Goal: Task Accomplishment & Management: Use online tool/utility

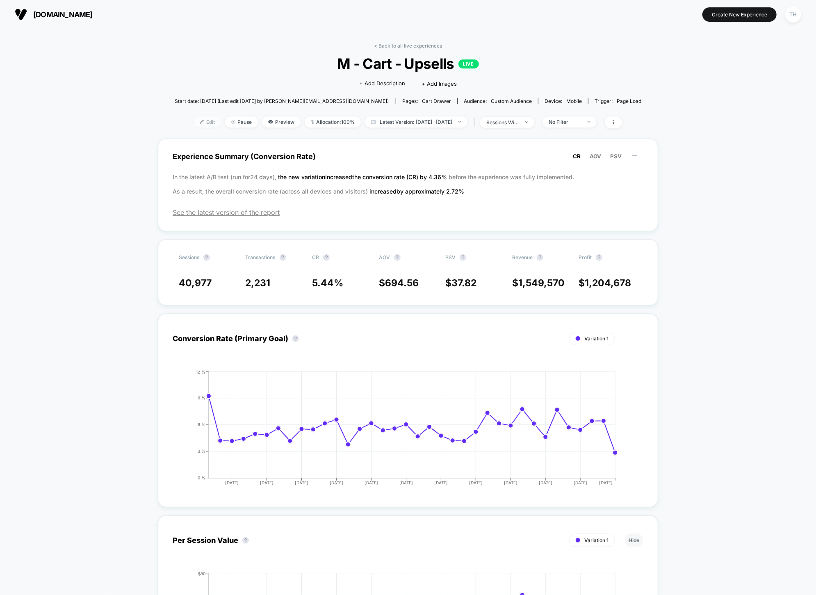
click at [194, 124] on span "Edit" at bounding box center [207, 121] width 27 height 11
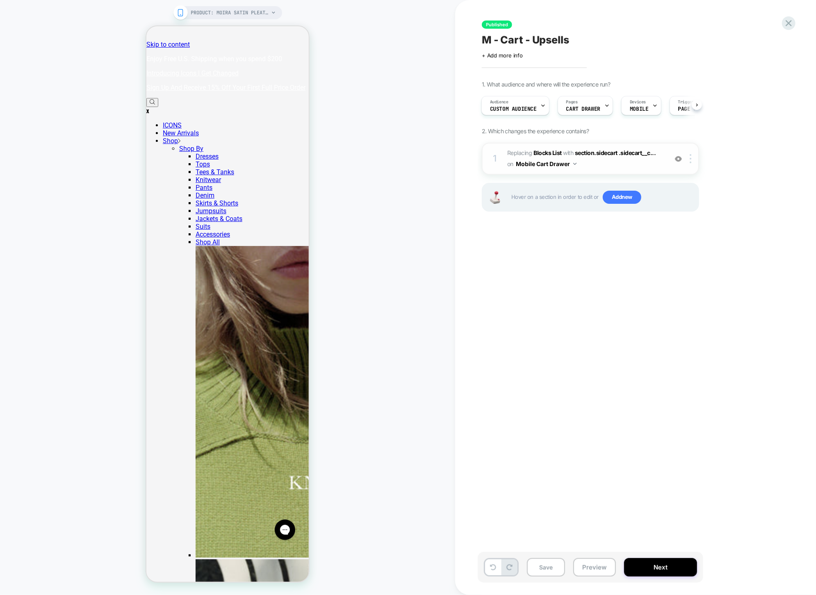
click at [690, 164] on div "1 #_loomi_addon_1753115065499 Replacing Blocks List WITH section.sidecart .side…" at bounding box center [590, 159] width 217 height 32
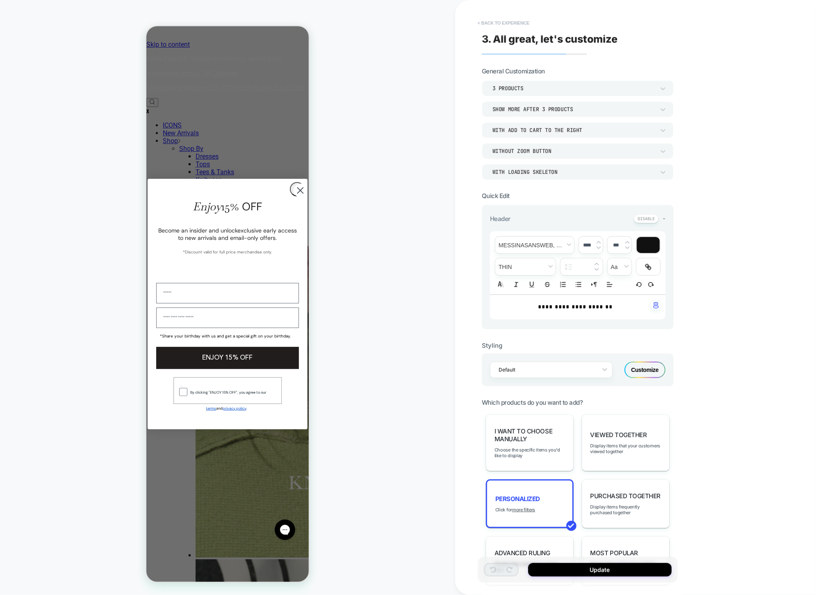
click at [506, 24] on button "< Back to experience" at bounding box center [504, 22] width 60 height 13
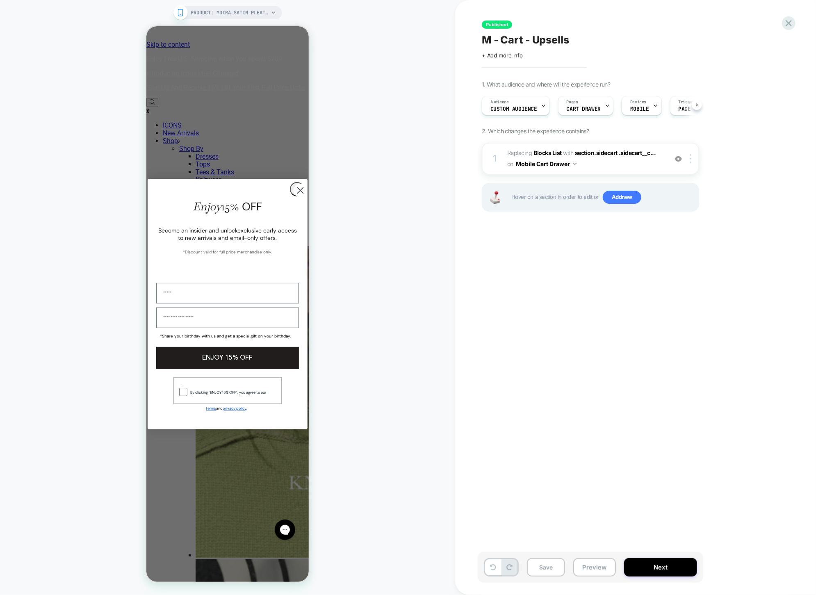
scroll to position [0, 0]
click at [691, 158] on img at bounding box center [691, 158] width 2 height 9
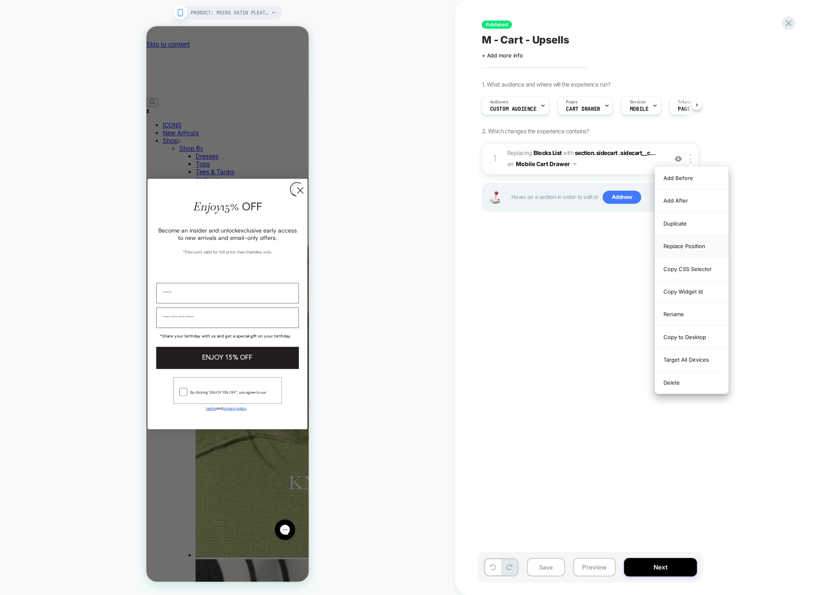
click at [690, 246] on div "Replace Position" at bounding box center [692, 246] width 73 height 23
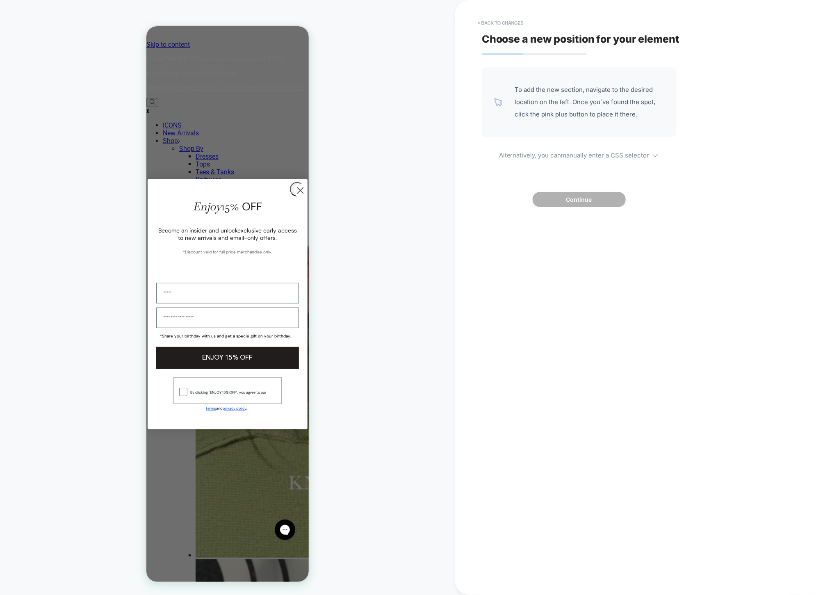
click at [582, 93] on span "To add the new section, navigate to the desired location on the left. Once you`…" at bounding box center [590, 102] width 150 height 37
click at [502, 24] on button "< Back to changes" at bounding box center [501, 22] width 54 height 13
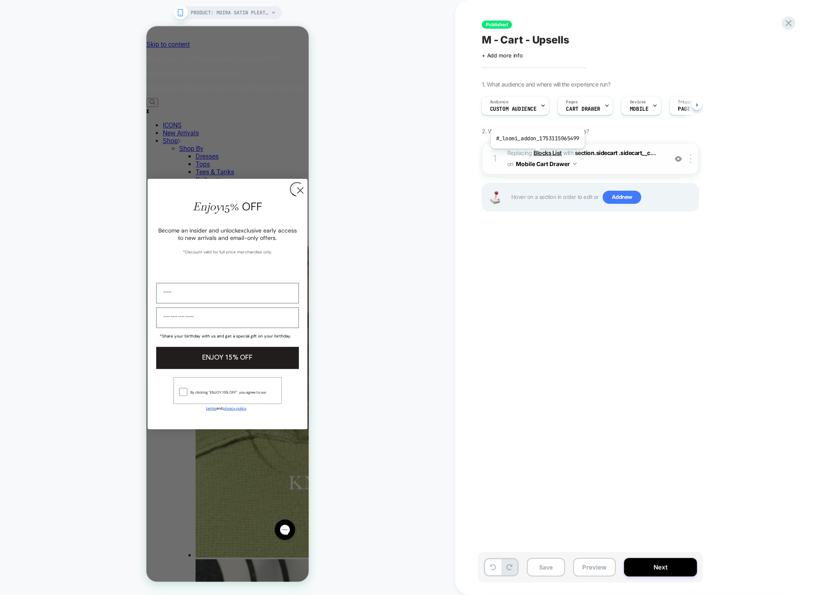
click at [537, 155] on b "Blocks List" at bounding box center [548, 152] width 28 height 7
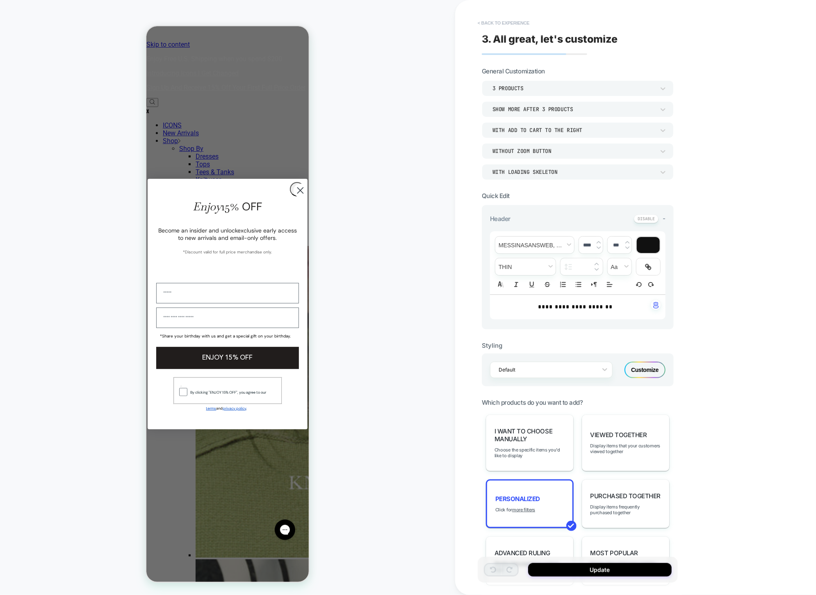
click at [500, 22] on button "< Back to experience" at bounding box center [504, 22] width 60 height 13
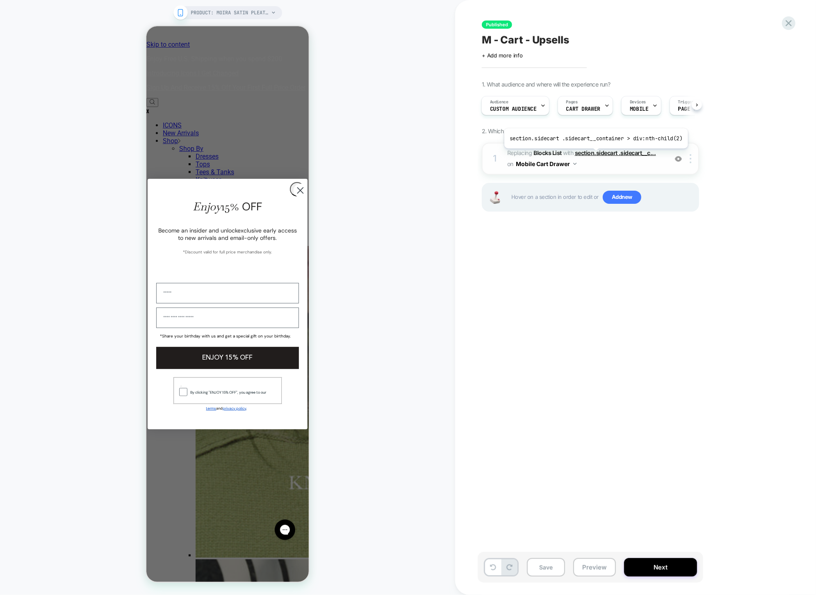
click at [594, 155] on span "section.sidecart .sidecart__c..." at bounding box center [615, 152] width 81 height 7
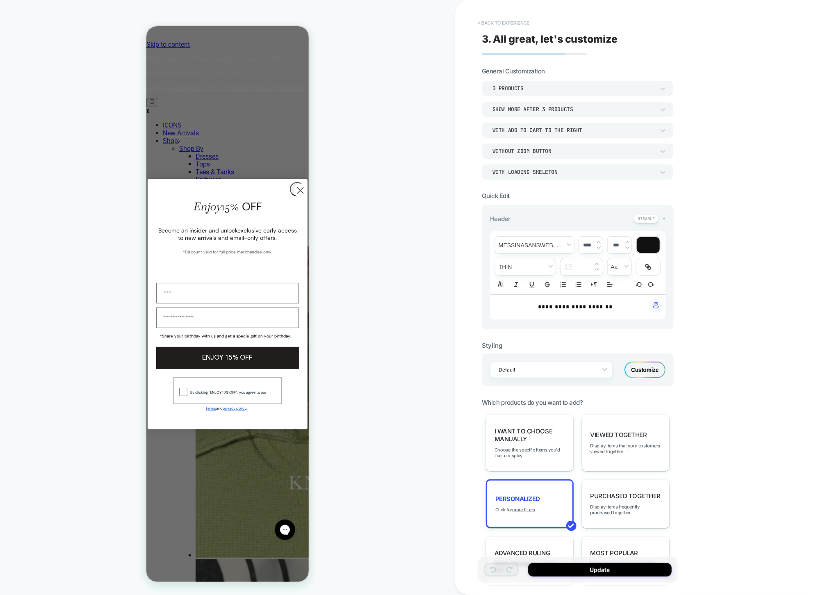
click at [481, 19] on button "< Back to experience" at bounding box center [504, 22] width 60 height 13
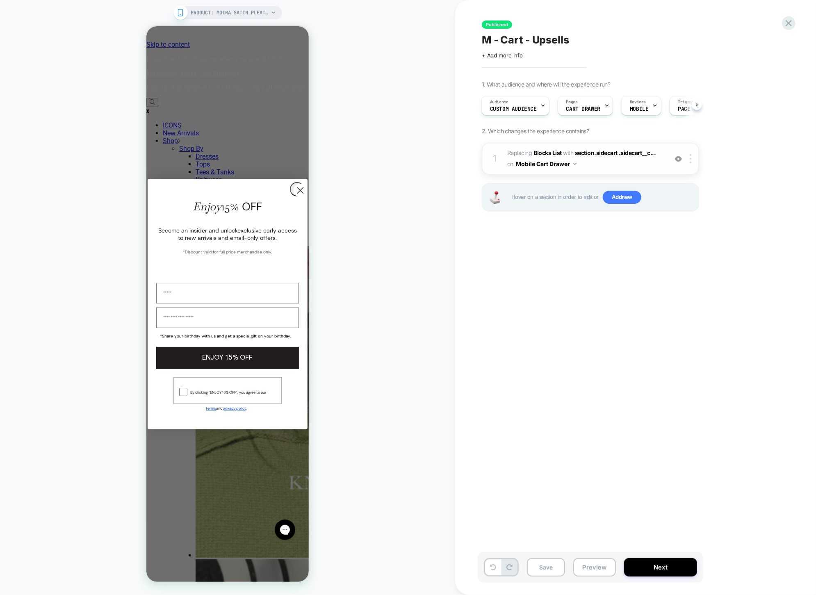
click at [688, 163] on div "1 #_loomi_addon_1753115065499 Replacing Blocks List WITH section.sidecart .side…" at bounding box center [590, 159] width 217 height 32
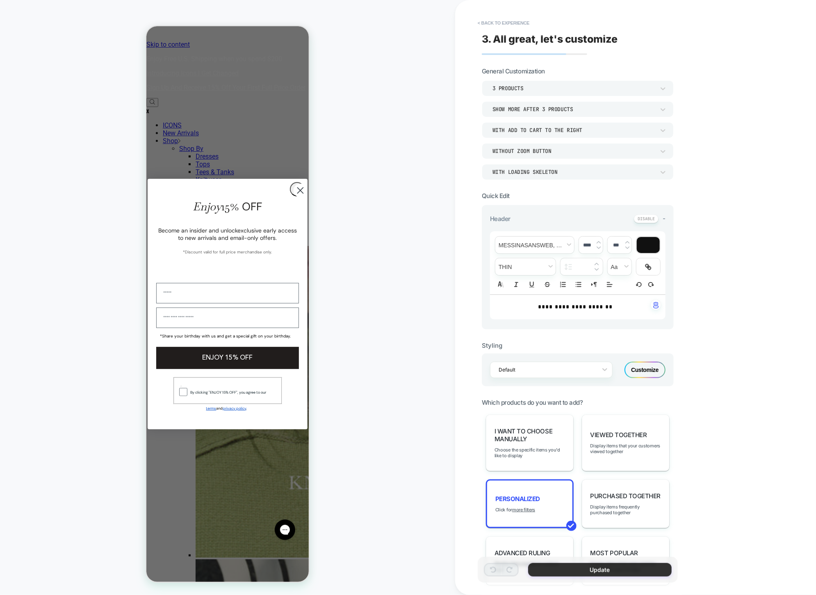
click at [588, 574] on button "Update" at bounding box center [600, 570] width 144 height 14
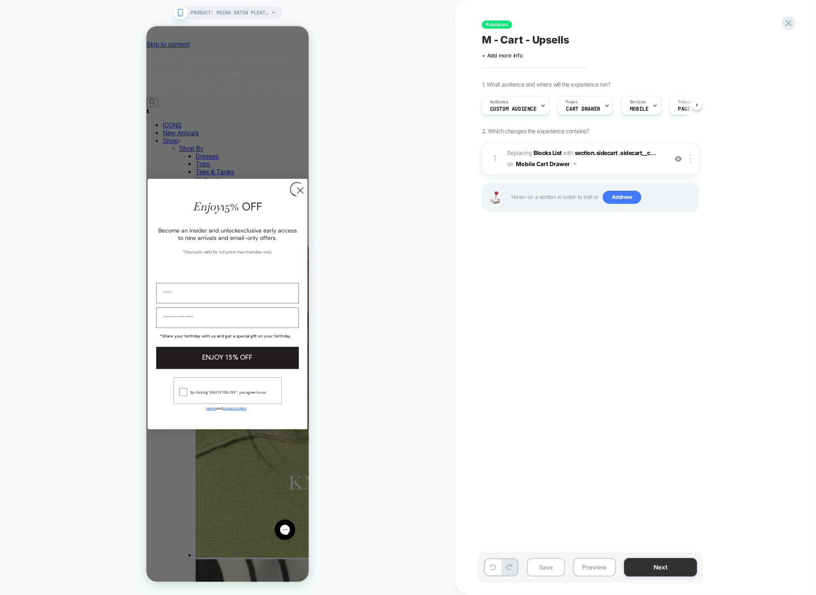
click at [642, 568] on button "Next" at bounding box center [660, 567] width 73 height 18
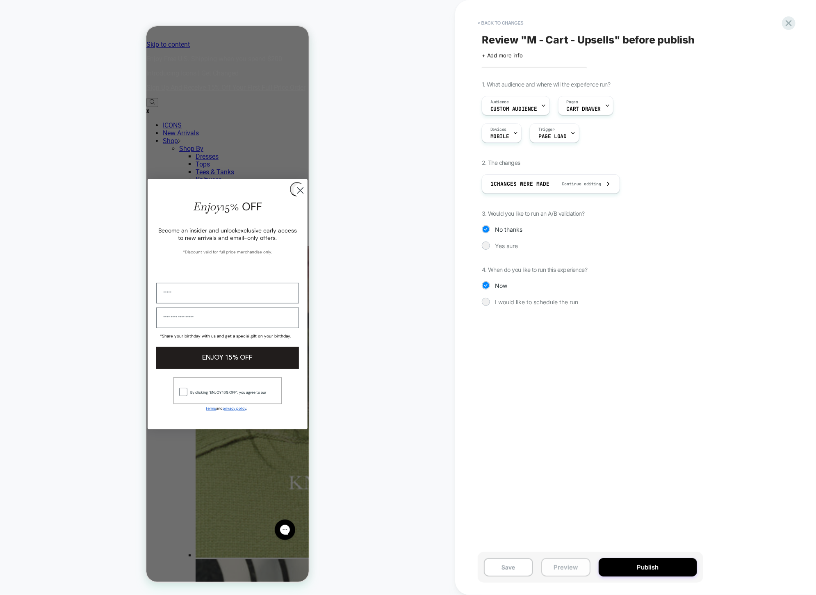
click at [553, 570] on button "Preview" at bounding box center [565, 567] width 49 height 18
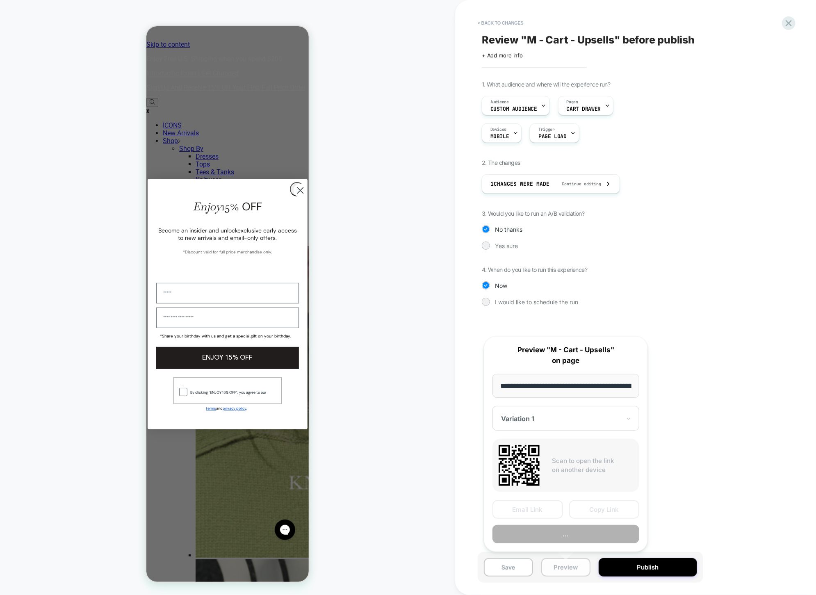
scroll to position [0, 105]
click at [701, 189] on div "1. What audience and where will the experience run? Audience Custom Audience Pa…" at bounding box center [631, 200] width 299 height 238
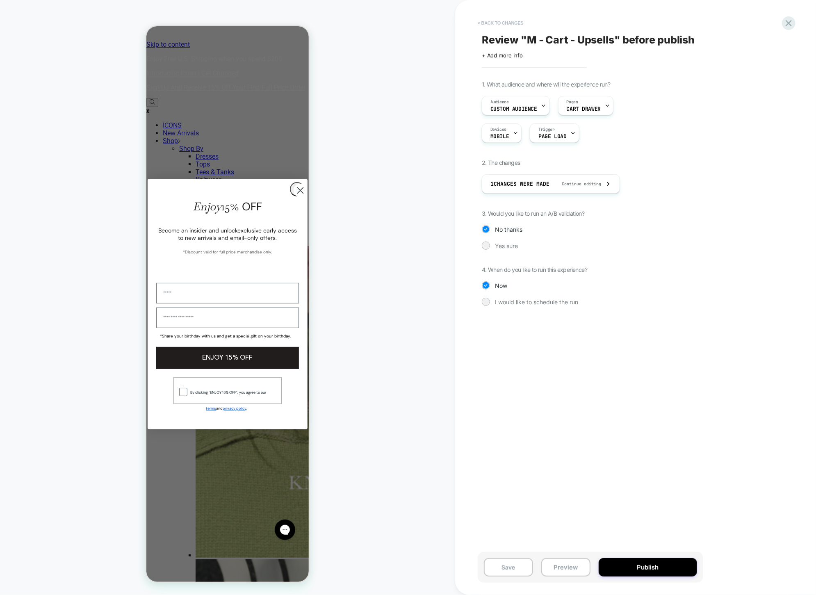
click at [498, 22] on button "< Back to changes" at bounding box center [501, 22] width 54 height 13
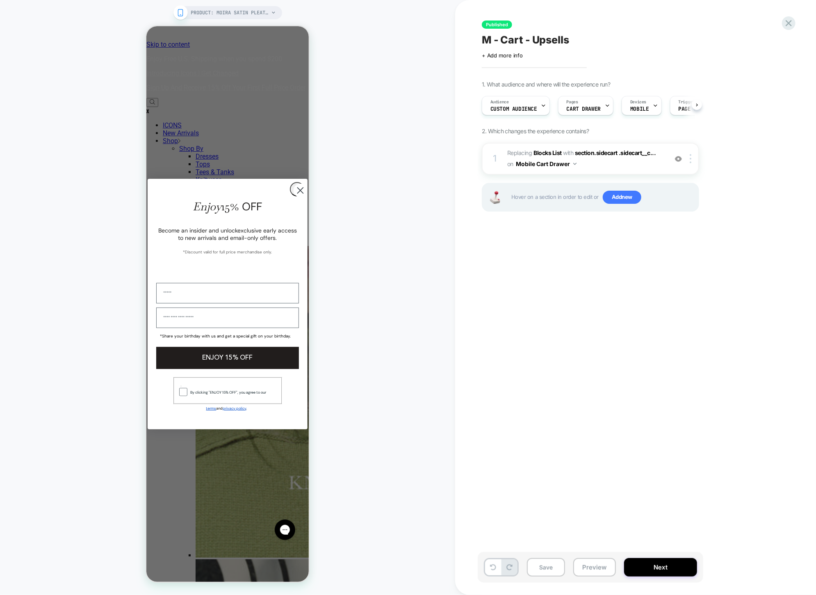
scroll to position [0, 0]
click at [299, 197] on circle "Close dialog" at bounding box center [300, 190] width 14 height 14
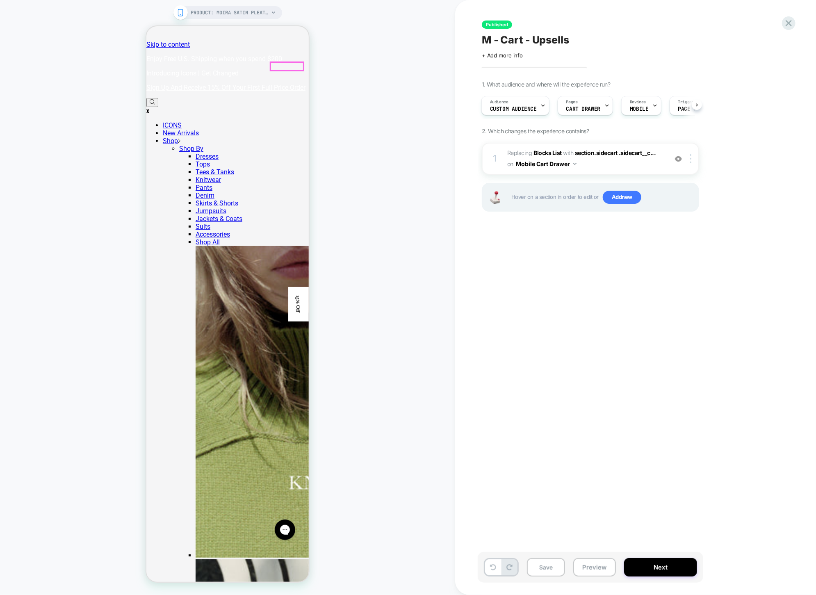
click at [285, 65] on div at bounding box center [286, 66] width 33 height 8
click at [286, 65] on div at bounding box center [265, 65] width 78 height 0
click at [349, 61] on div "PRODUCT: Moira Satin Pleated Maxi Dress [light canary] PRODUCT: Moira Satin Ple…" at bounding box center [227, 297] width 455 height 579
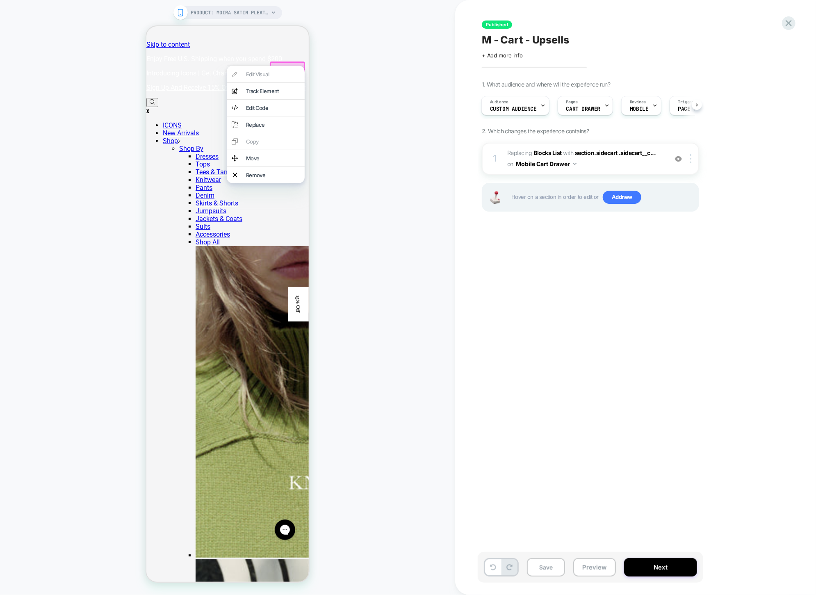
click at [349, 61] on div "PRODUCT: Moira Satin Pleated Maxi Dress [light canary] PRODUCT: Moira Satin Ple…" at bounding box center [227, 297] width 455 height 579
click at [690, 157] on img at bounding box center [691, 158] width 2 height 9
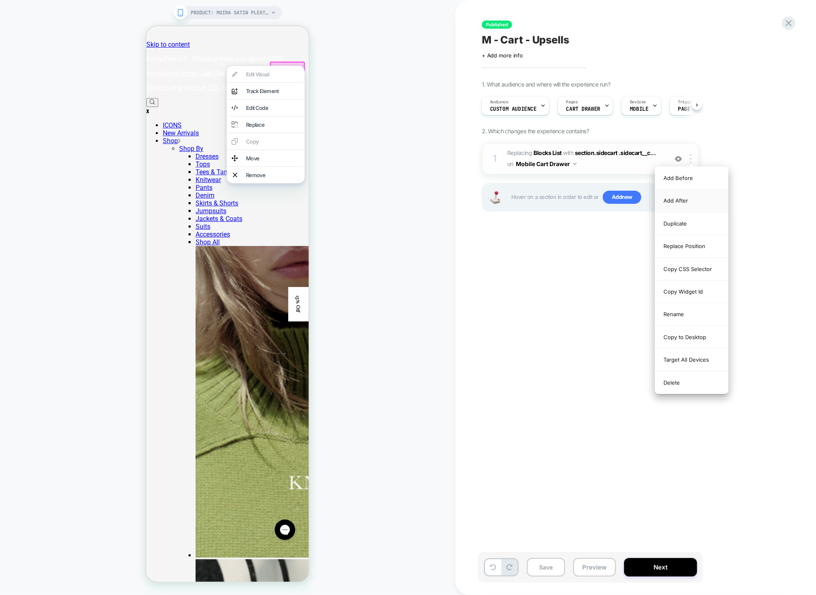
click at [686, 199] on div "Add After" at bounding box center [692, 201] width 73 height 23
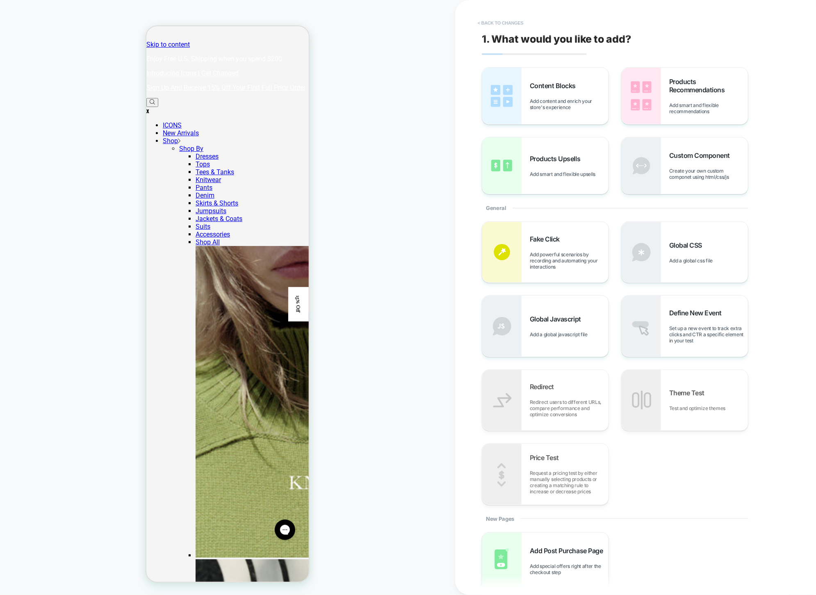
click at [500, 18] on button "< Back to changes" at bounding box center [501, 22] width 54 height 13
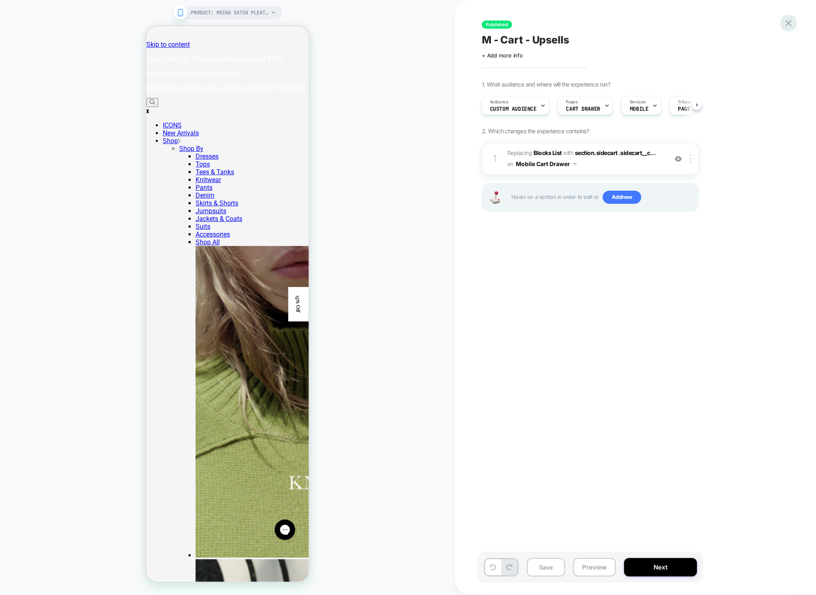
click at [791, 23] on icon at bounding box center [788, 23] width 11 height 11
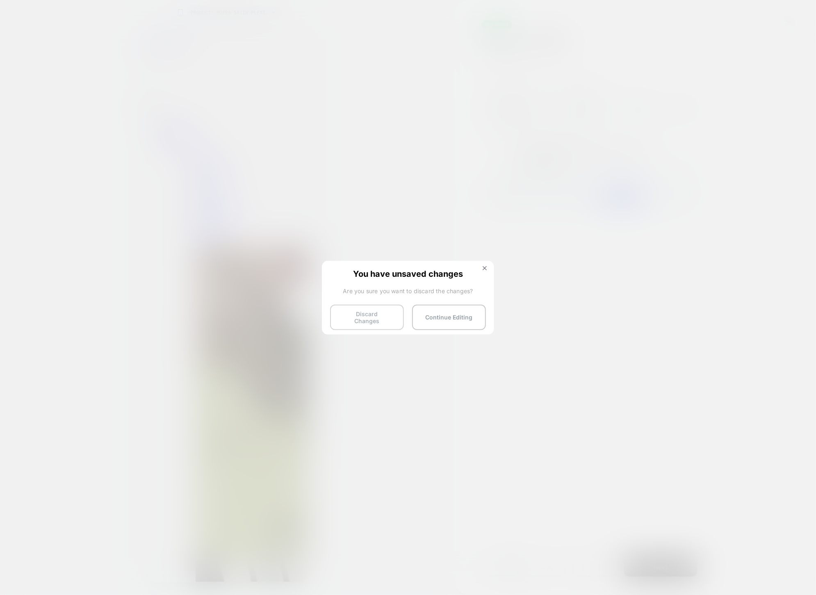
click at [359, 314] on button "Discard Changes" at bounding box center [367, 317] width 74 height 25
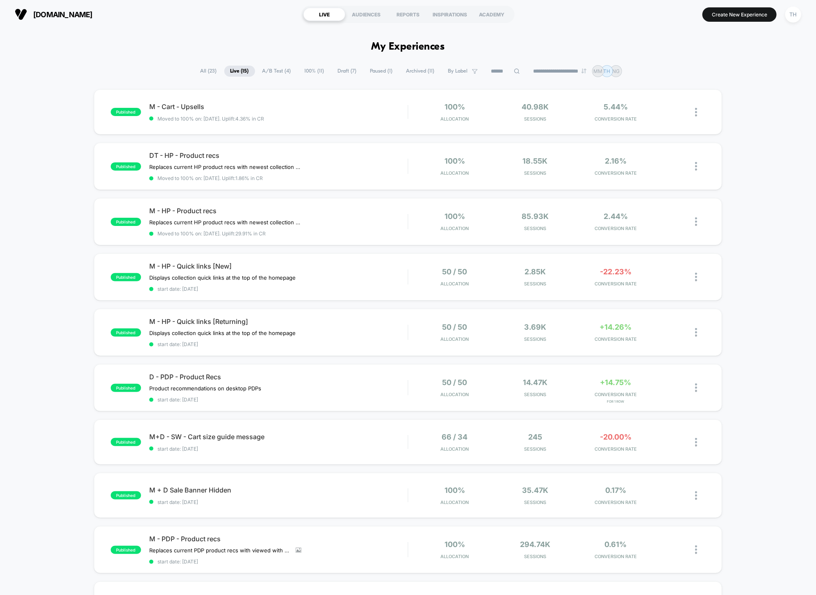
click at [514, 71] on icon at bounding box center [516, 71] width 5 height 5
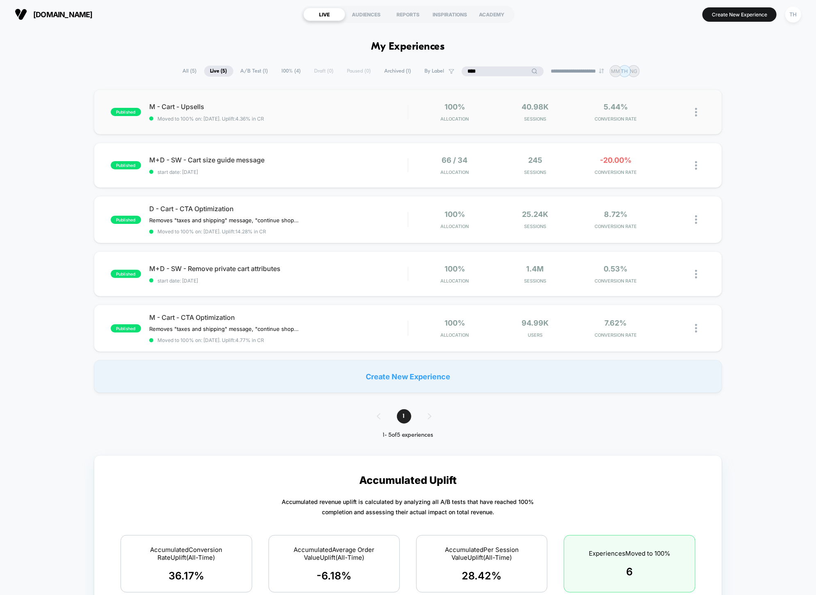
type input "****"
click at [697, 114] on img at bounding box center [696, 112] width 2 height 9
click at [663, 67] on div "Edit" at bounding box center [654, 65] width 74 height 18
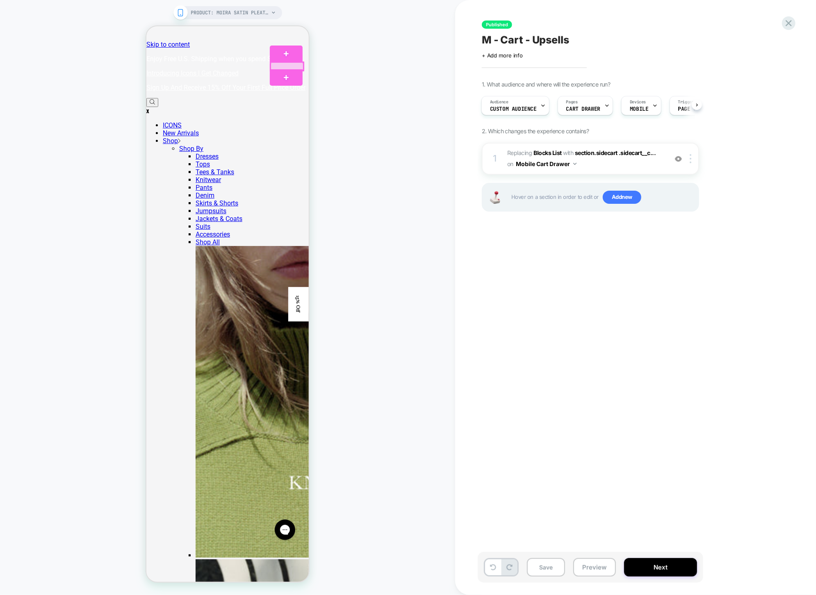
click at [286, 65] on div at bounding box center [286, 66] width 33 height 8
click at [286, 65] on div at bounding box center [265, 65] width 78 height 0
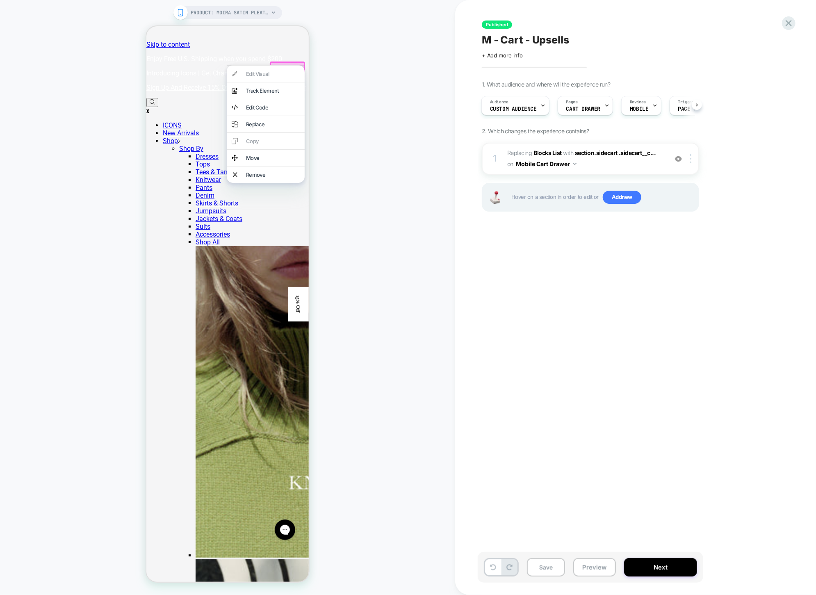
click at [332, 68] on div "PRODUCT: Moira Satin Pleated Maxi Dress [light canary] PRODUCT: Moira Satin Ple…" at bounding box center [227, 297] width 455 height 579
click at [330, 68] on div "PRODUCT: Moira Satin Pleated Maxi Dress [light canary] PRODUCT: Moira Satin Ple…" at bounding box center [227, 297] width 455 height 579
click at [691, 164] on div "1 #_loomi_addon_1753115065499 Replacing Blocks List WITH section.sidecart .side…" at bounding box center [590, 159] width 217 height 32
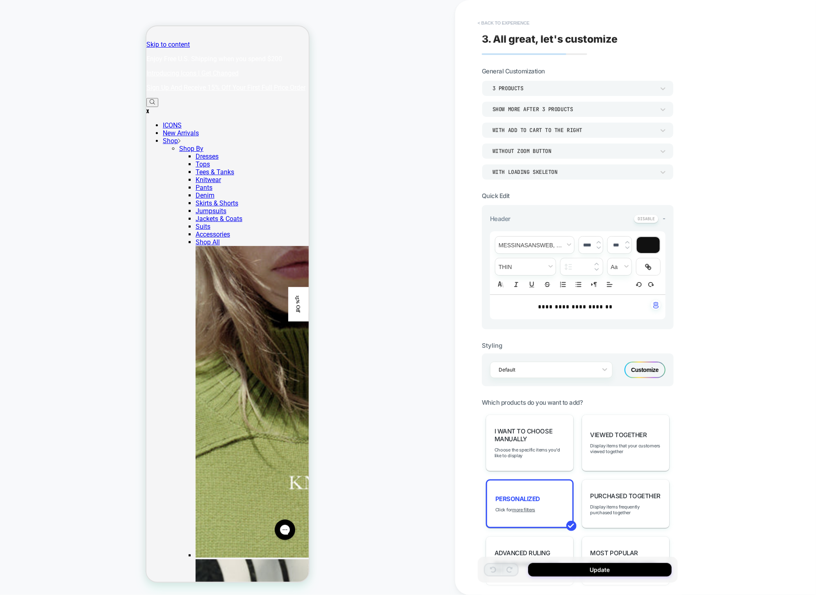
click at [514, 22] on button "< Back to experience" at bounding box center [504, 22] width 60 height 13
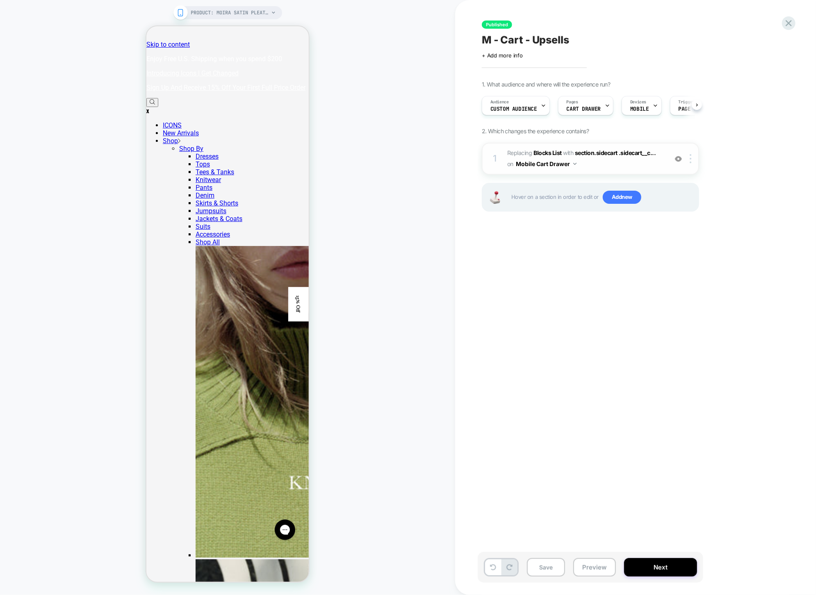
scroll to position [0, 0]
click at [102, 260] on div "PRODUCT: Moira Satin Pleated Maxi Dress [light canary] PRODUCT: Moira Satin Ple…" at bounding box center [227, 297] width 455 height 579
click at [791, 24] on icon at bounding box center [789, 23] width 6 height 6
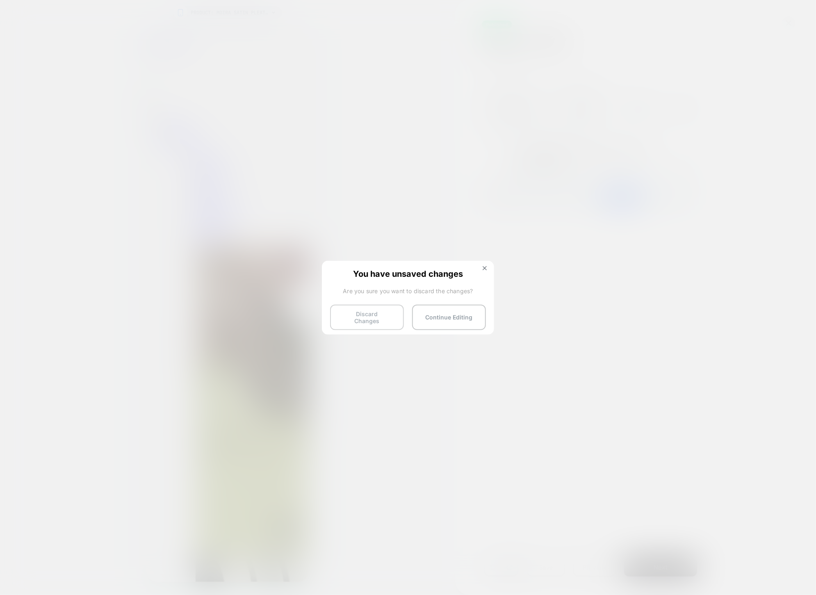
click at [375, 314] on button "Discard Changes" at bounding box center [367, 317] width 74 height 25
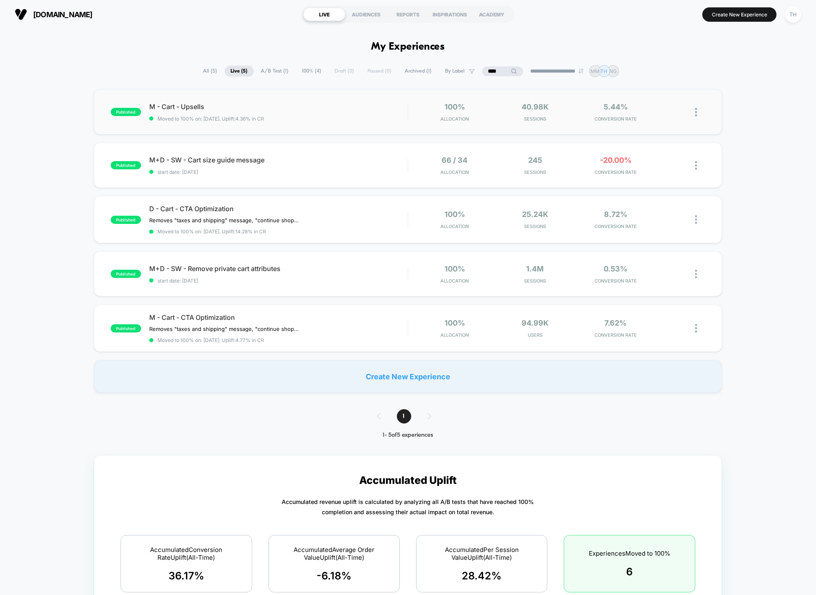
click at [695, 114] on img at bounding box center [696, 112] width 2 height 9
click at [652, 85] on div "Duplicate" at bounding box center [654, 84] width 74 height 18
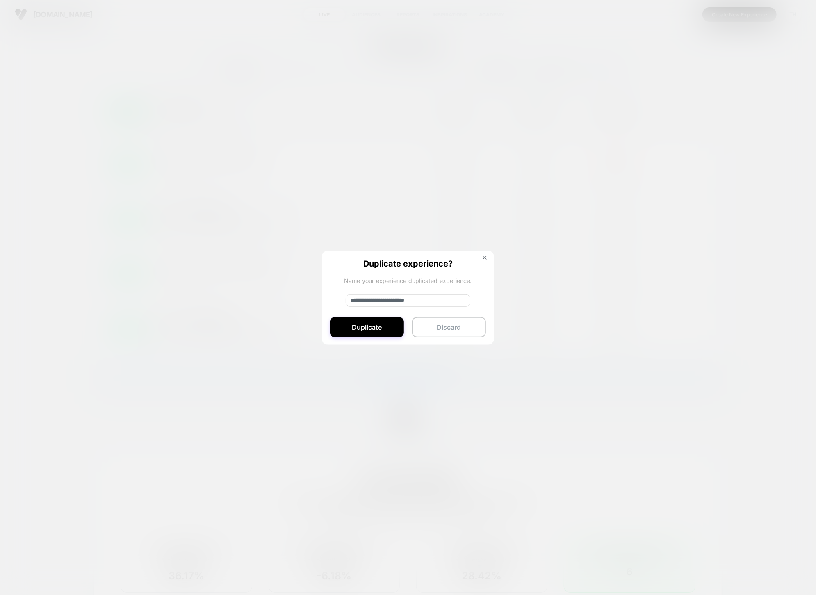
drag, startPoint x: 381, startPoint y: 299, endPoint x: 351, endPoint y: 299, distance: 29.9
click at [351, 299] on input "**********" at bounding box center [408, 301] width 125 height 12
type input "**********"
click at [368, 327] on button "Duplicate" at bounding box center [367, 327] width 74 height 21
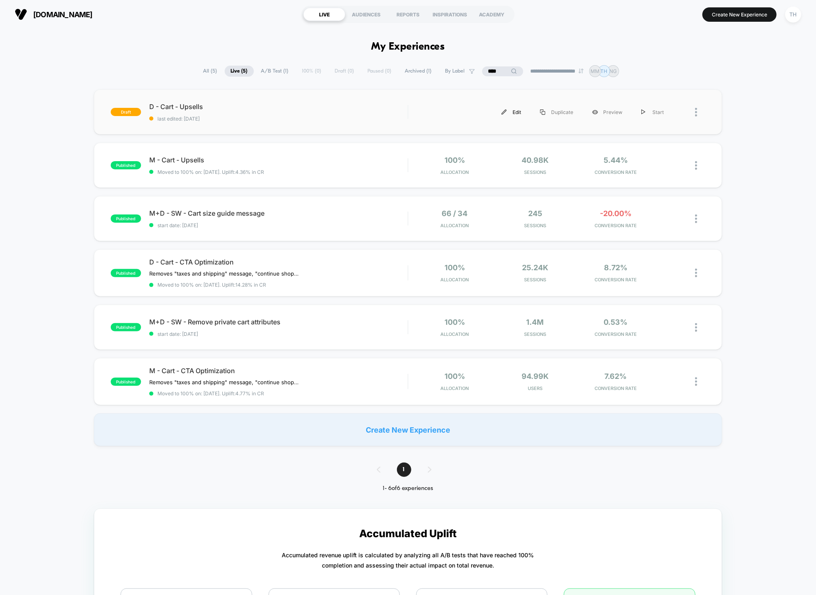
click at [509, 111] on div "Edit" at bounding box center [511, 112] width 39 height 18
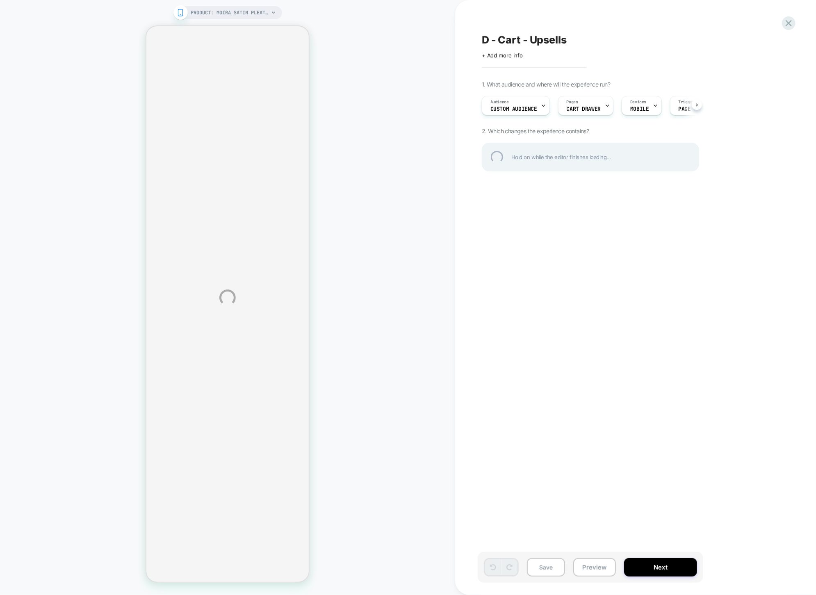
click at [653, 107] on div "PRODUCT: Moira Satin Pleated Maxi Dress [light canary] PRODUCT: Moira Satin Ple…" at bounding box center [408, 297] width 816 height 595
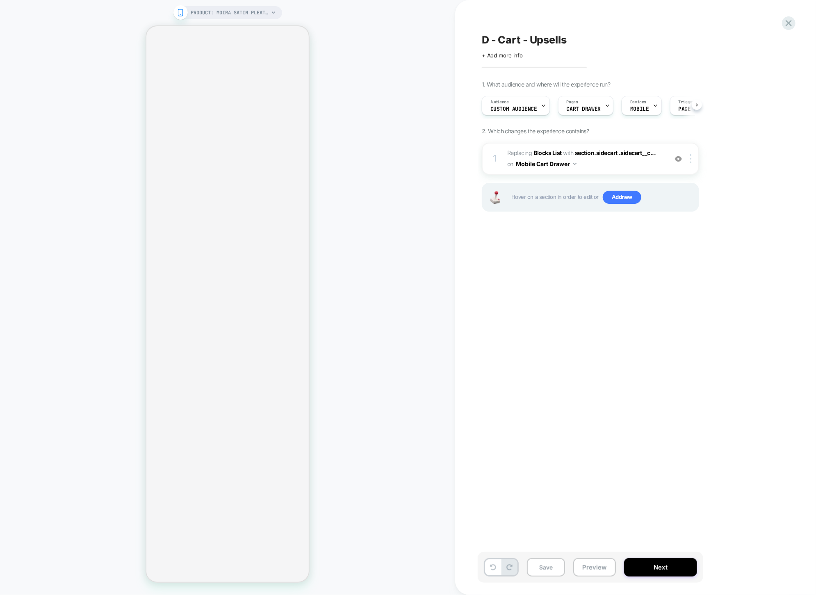
scroll to position [0, 0]
click at [653, 107] on icon at bounding box center [655, 105] width 5 height 5
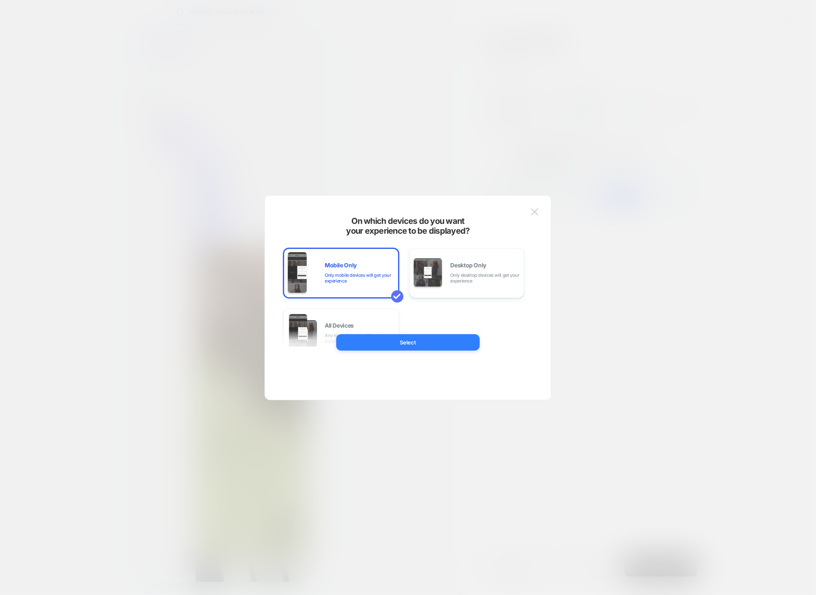
scroll to position [0, 0]
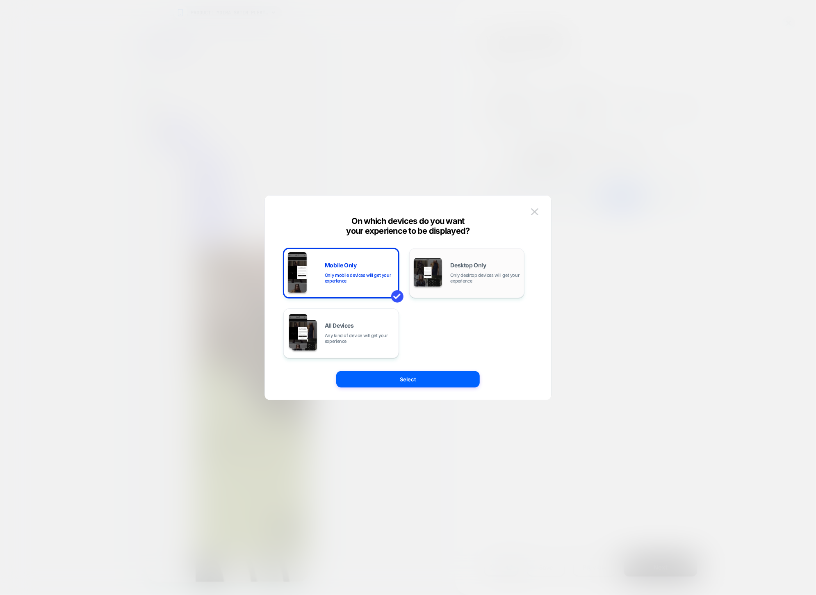
click at [477, 278] on span "Only desktop devices will get your experience" at bounding box center [486, 277] width 70 height 11
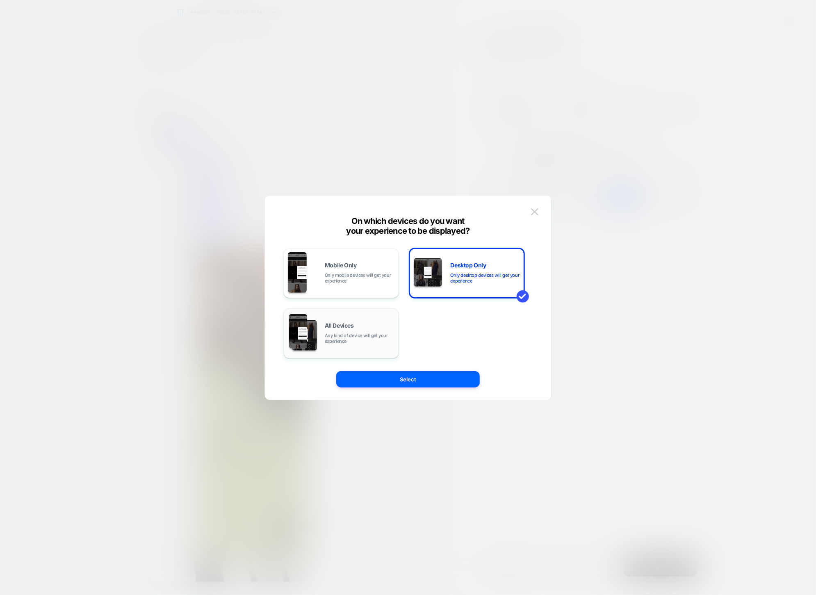
click at [373, 333] on span "Any kind of device will get your experience" at bounding box center [360, 338] width 70 height 11
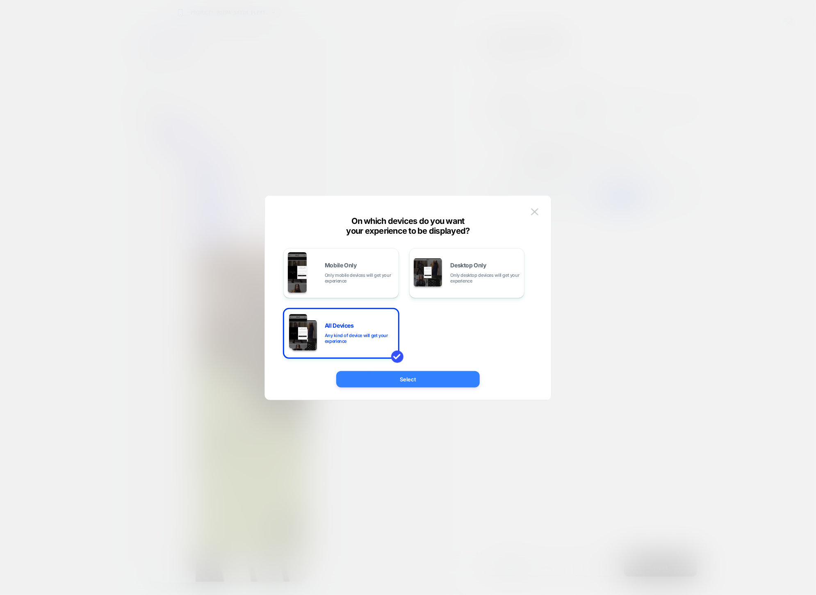
click at [420, 383] on button "Select" at bounding box center [408, 379] width 144 height 16
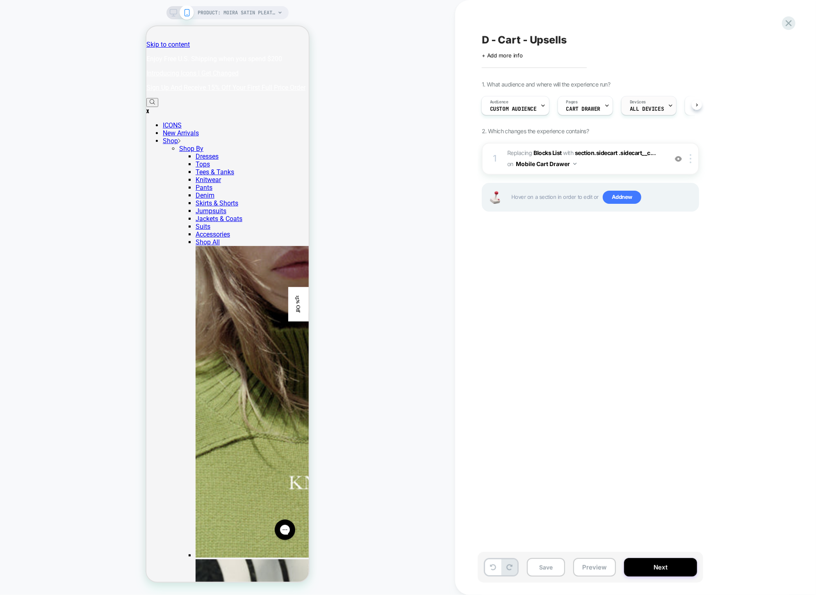
click at [660, 103] on div "Devices ALL DEVICES" at bounding box center [647, 105] width 50 height 18
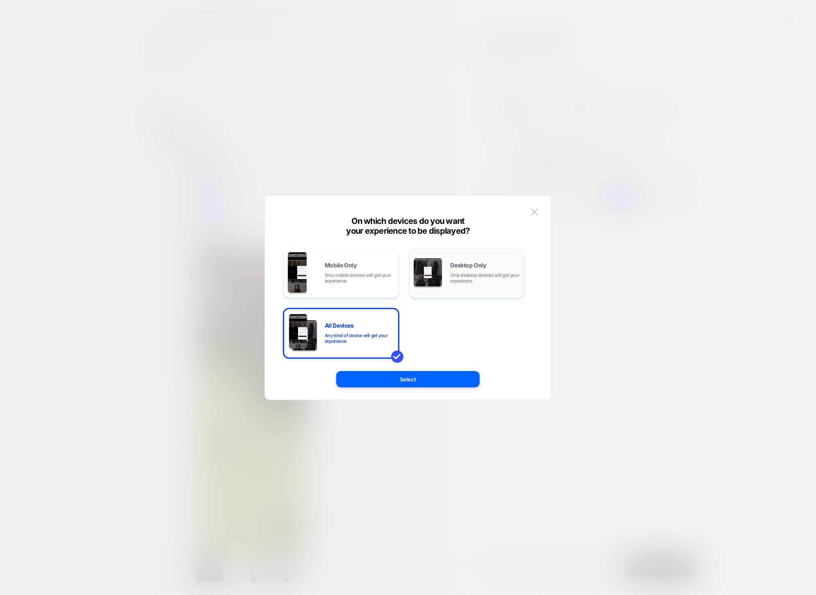
click at [444, 286] on div "Desktop Only Only desktop devices will get your experience" at bounding box center [467, 273] width 107 height 42
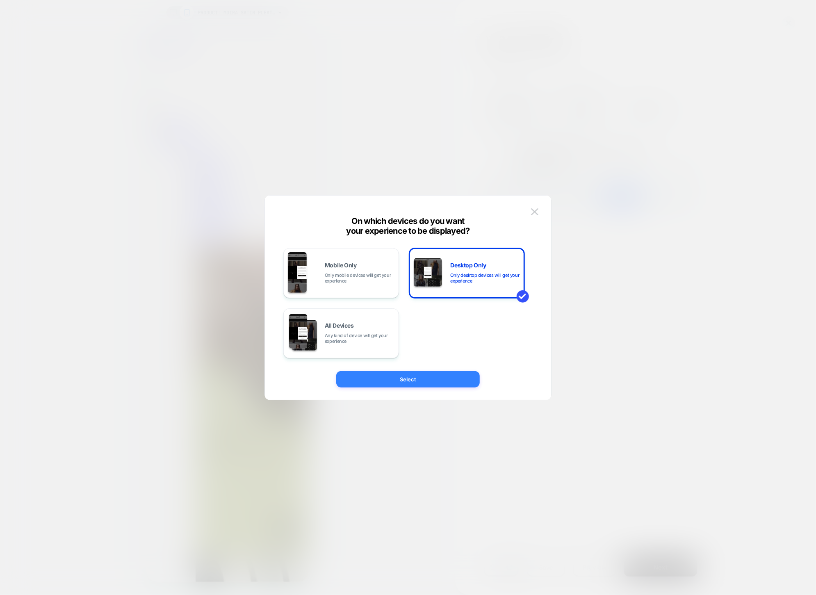
click at [450, 374] on button "Select" at bounding box center [408, 379] width 144 height 16
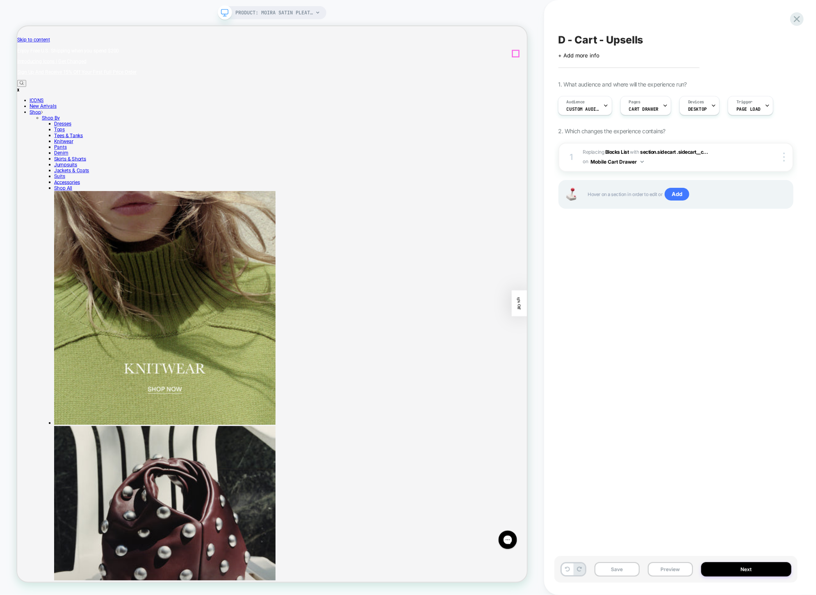
click at [601, 162] on button "Mobile Cart Drawer" at bounding box center [617, 162] width 53 height 10
click at [783, 163] on div "1 #_loomi_addon_1753115065499_dup1758122313 Replacing Blocks List WITH section.…" at bounding box center [676, 157] width 235 height 29
click at [784, 159] on img at bounding box center [784, 157] width 2 height 9
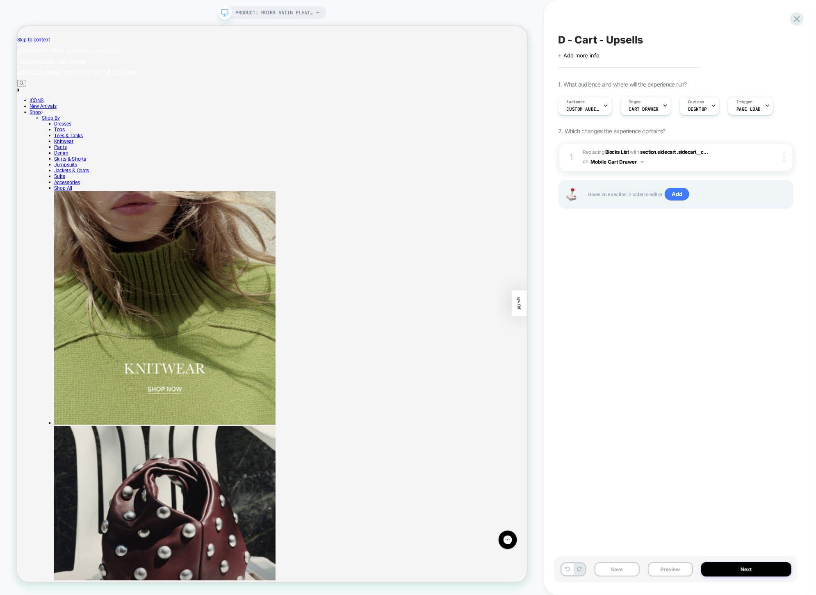
click at [786, 160] on div at bounding box center [785, 157] width 16 height 9
click at [783, 158] on div at bounding box center [785, 157] width 16 height 9
click at [725, 160] on span "#_loomi_addon_1753115065499_dup1758122313 Replacing Blocks List WITH section.si…" at bounding box center [668, 157] width 171 height 19
click at [612, 151] on b "Blocks List" at bounding box center [617, 152] width 24 height 6
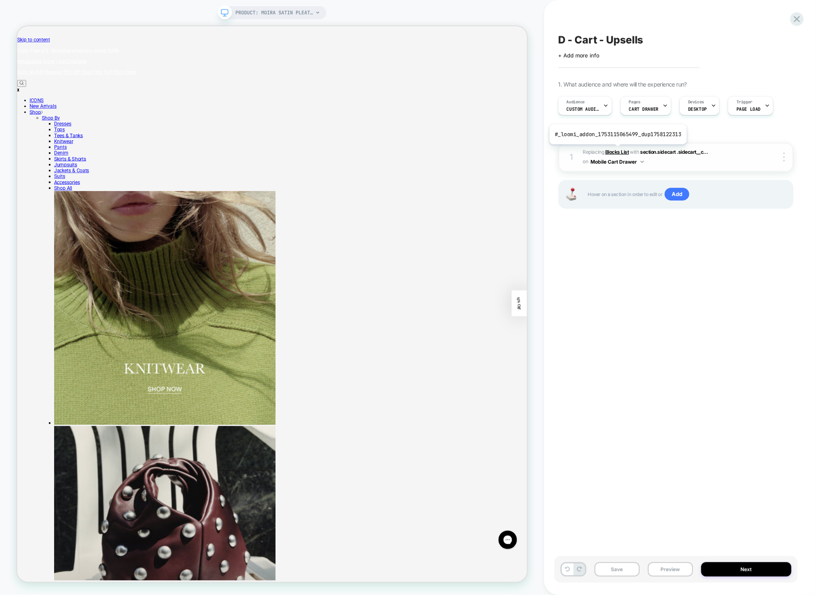
click at [617, 151] on b "Blocks List" at bounding box center [617, 152] width 24 height 6
click at [615, 152] on b "Blocks List" at bounding box center [617, 152] width 24 height 6
click at [783, 161] on div at bounding box center [785, 157] width 16 height 9
click at [783, 162] on div "1 #_loomi_addon_1753115065499_dup1758122313 Replacing Blocks List WITH section.…" at bounding box center [676, 157] width 235 height 29
click at [784, 158] on img at bounding box center [784, 157] width 2 height 9
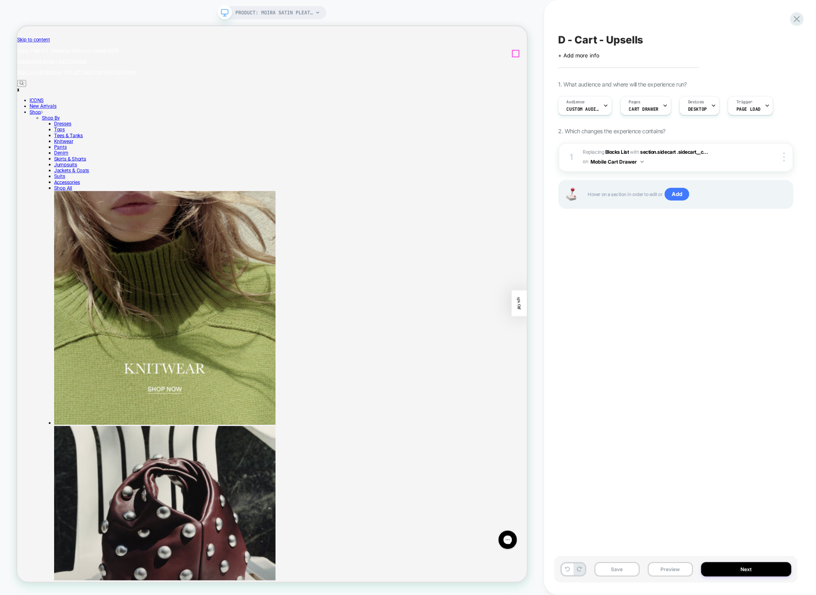
click at [717, 151] on span "#_loomi_addon_1753115065499_dup1758122313 Replacing Blocks List WITH section.si…" at bounding box center [668, 157] width 171 height 19
click at [689, 153] on span "section.sidecart .sidecart__c..." at bounding box center [674, 152] width 68 height 6
click at [680, 197] on span "Add" at bounding box center [677, 194] width 25 height 13
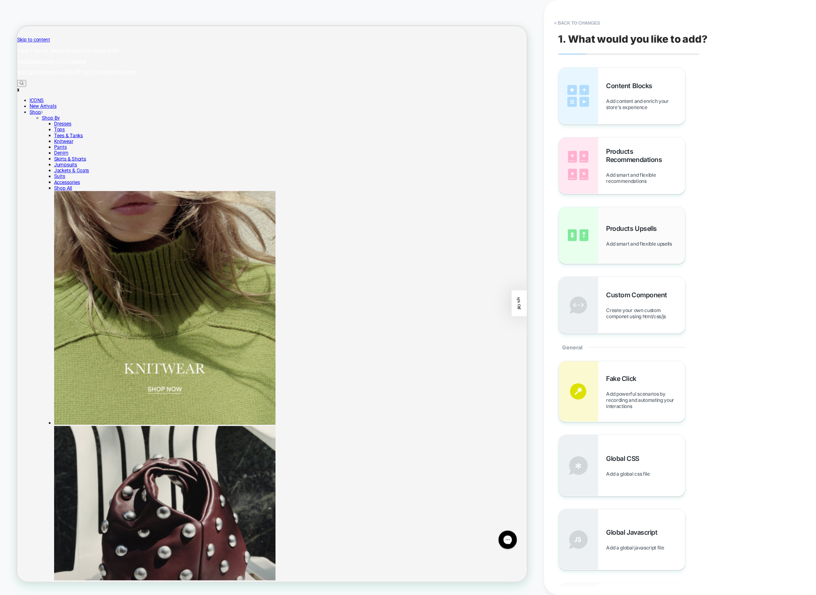
click at [628, 250] on div "Products Upsells Add smart and flexible upsells" at bounding box center [622, 235] width 126 height 57
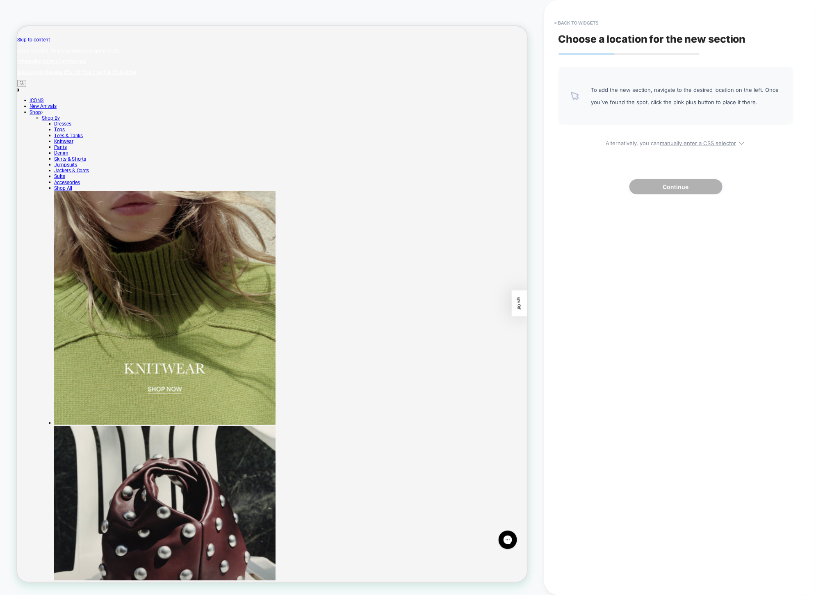
click at [700, 113] on div "To add the new section, navigate to the desired location on the left. Once you`…" at bounding box center [676, 95] width 235 height 57
click at [699, 144] on u "manually enter a CSS selector" at bounding box center [698, 143] width 76 height 7
select select "*******"
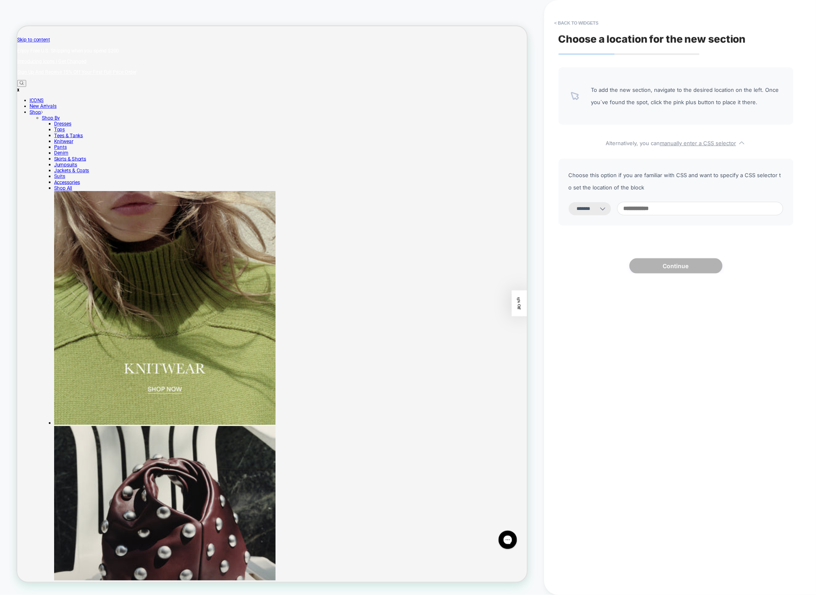
click at [688, 208] on input at bounding box center [700, 209] width 166 height 14
type input "***"
select select "*********"
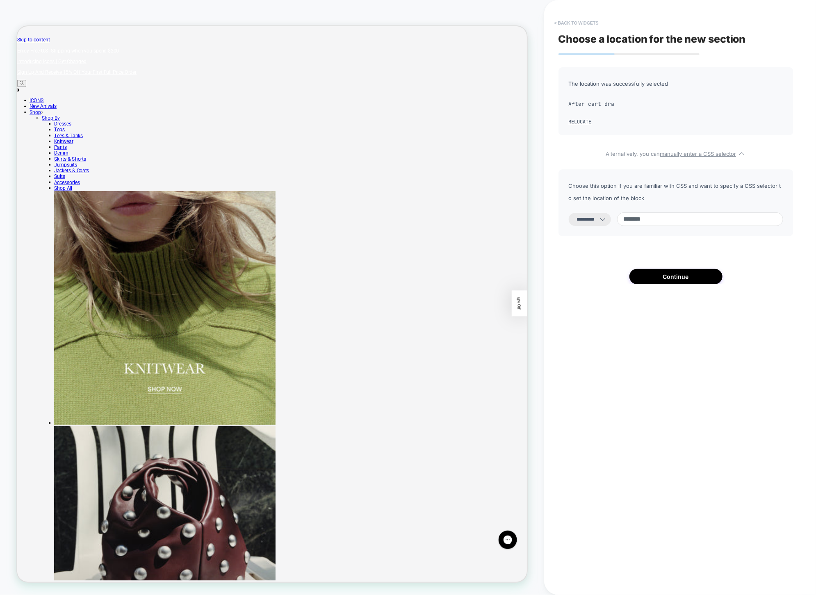
type input "********"
click at [581, 25] on button "< Back to widgets" at bounding box center [576, 22] width 53 height 13
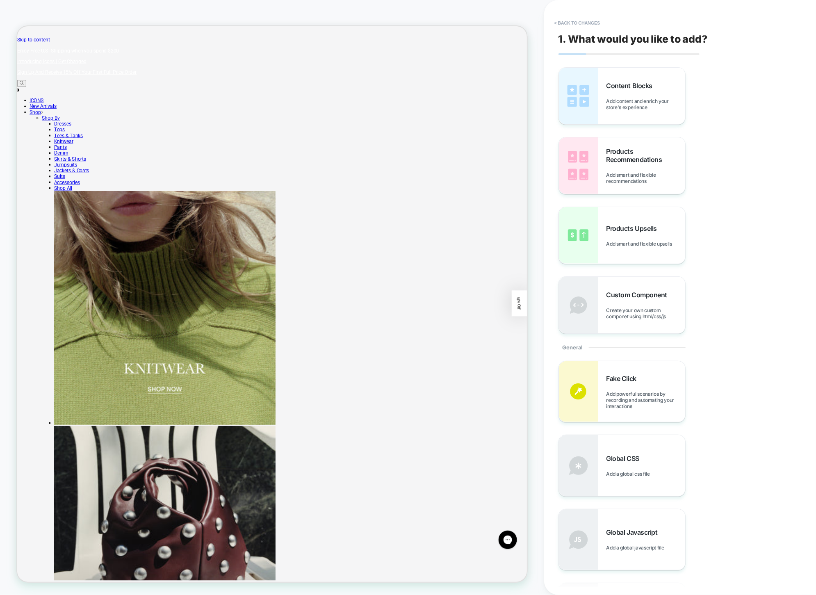
click at [581, 25] on button "< Back to changes" at bounding box center [577, 22] width 54 height 13
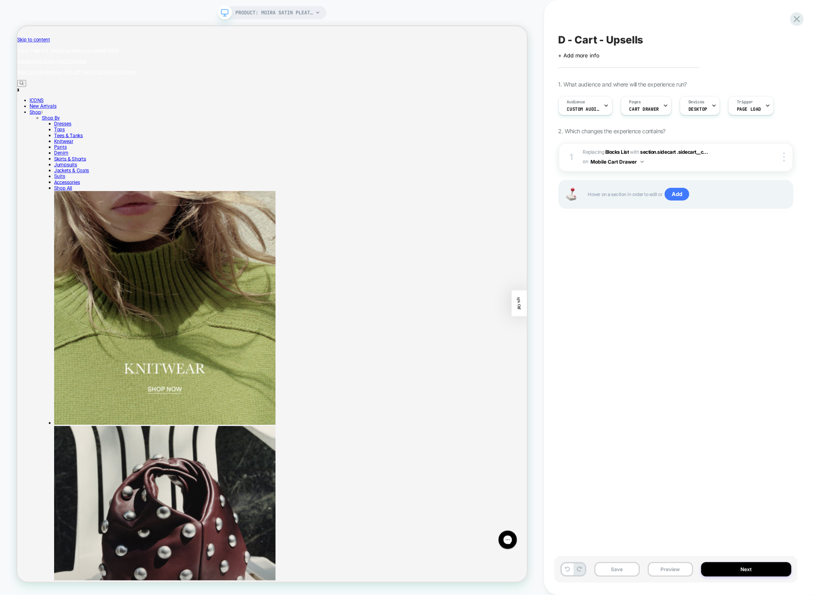
scroll to position [0, 0]
click at [799, 18] on icon at bounding box center [797, 19] width 11 height 11
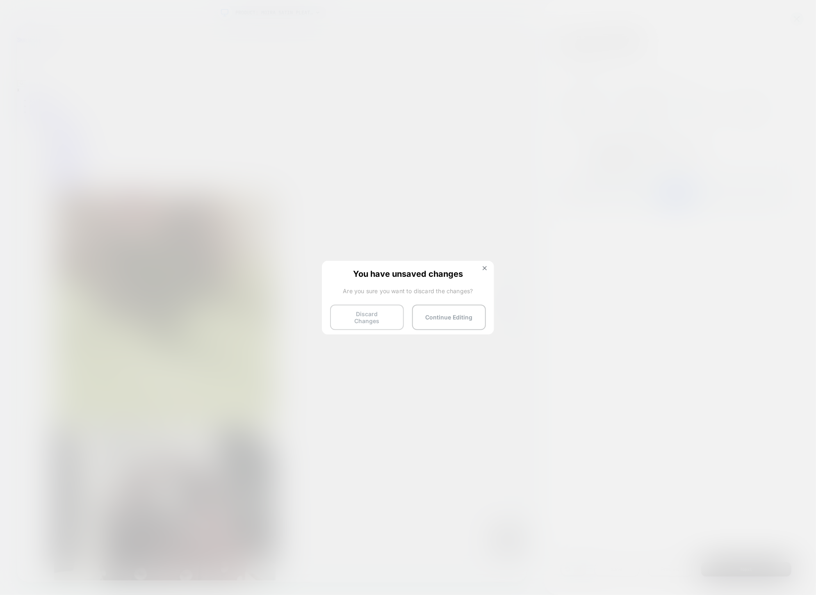
click at [375, 317] on button "Discard Changes" at bounding box center [367, 317] width 74 height 25
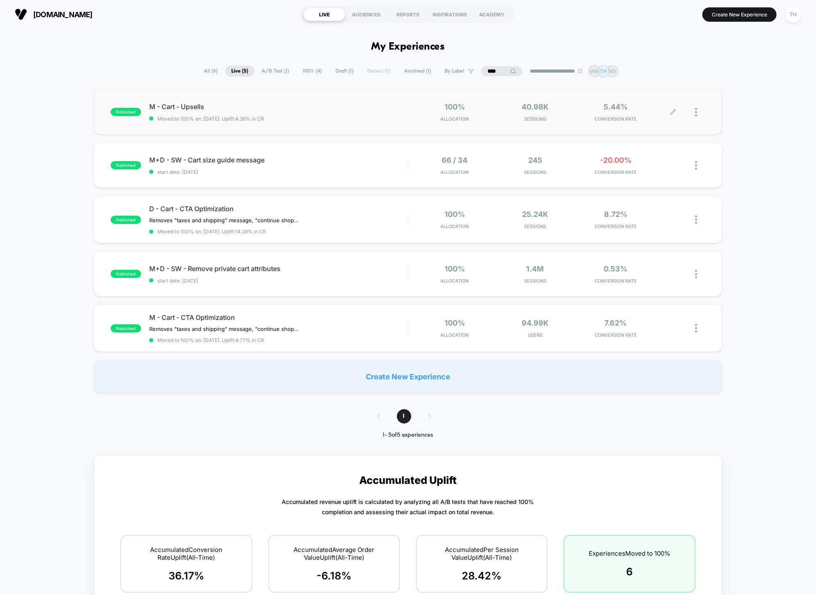
click at [673, 111] on icon at bounding box center [673, 112] width 5 height 5
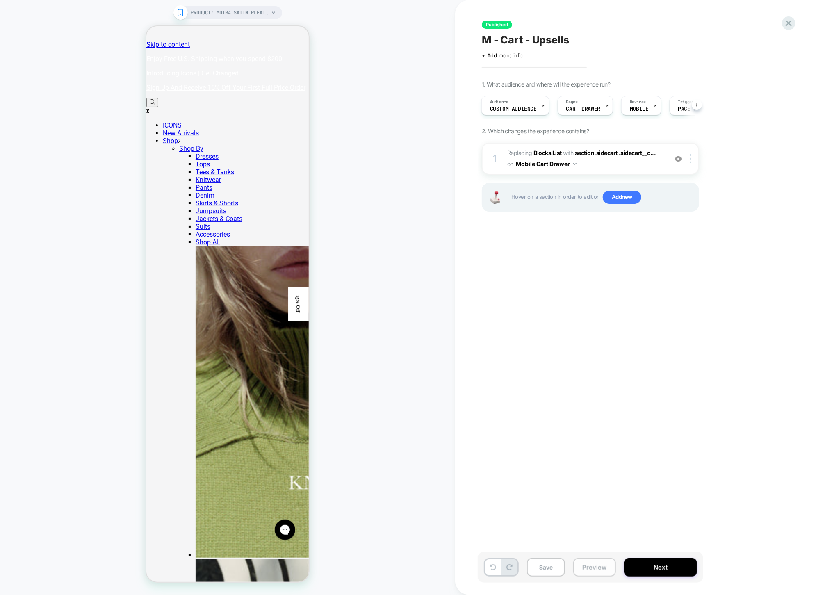
click at [587, 571] on button "Preview" at bounding box center [594, 567] width 43 height 18
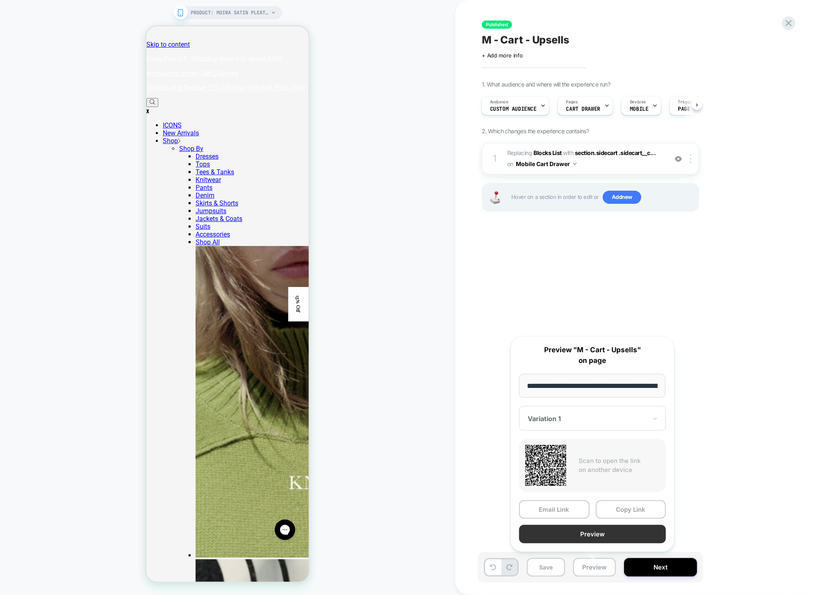
click at [602, 532] on button "Preview" at bounding box center [592, 534] width 147 height 18
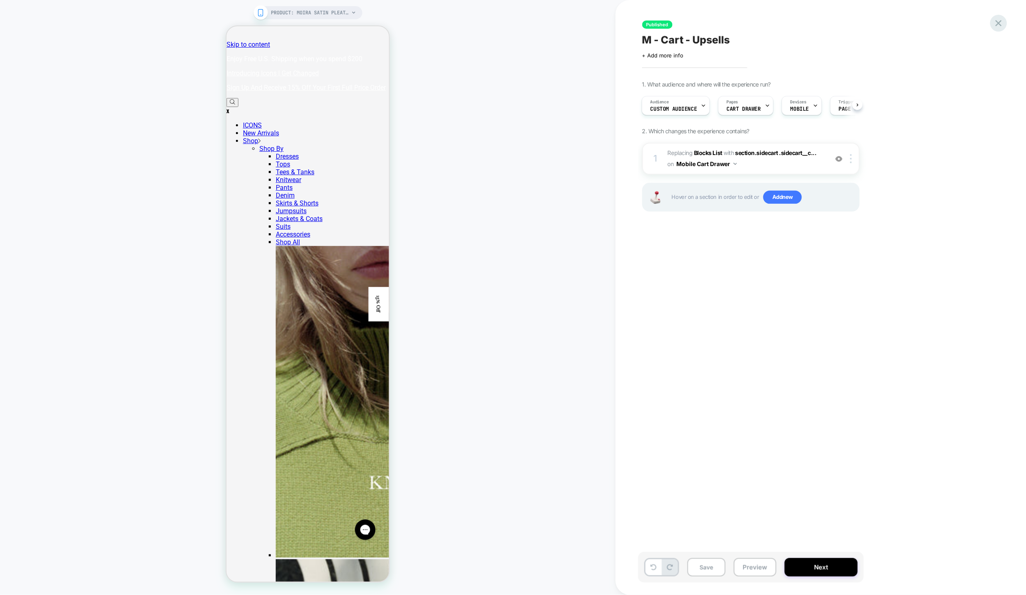
click at [816, 21] on icon at bounding box center [998, 23] width 11 height 11
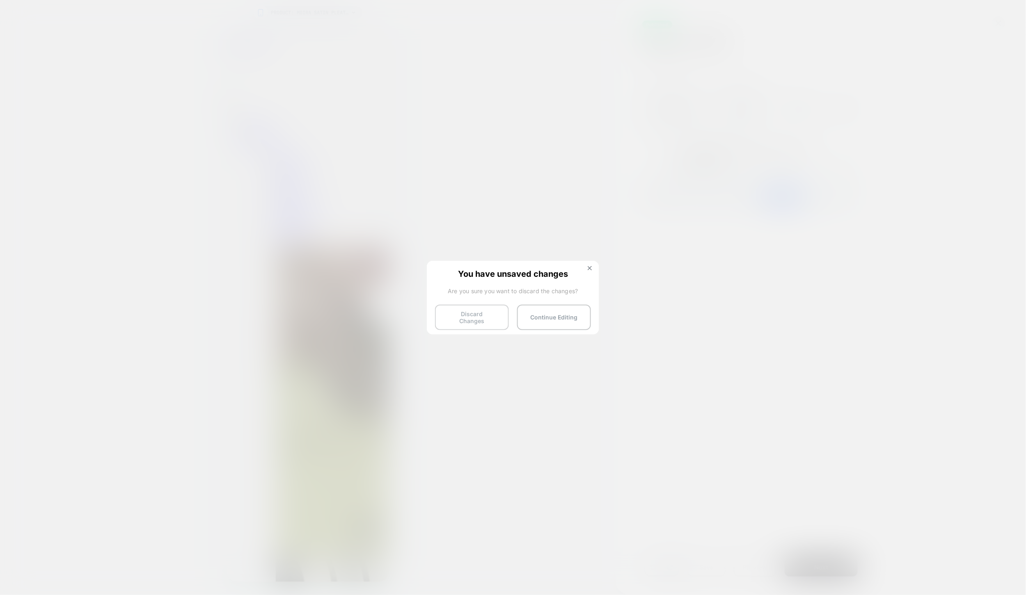
click at [487, 317] on button "Discard Changes" at bounding box center [472, 317] width 74 height 25
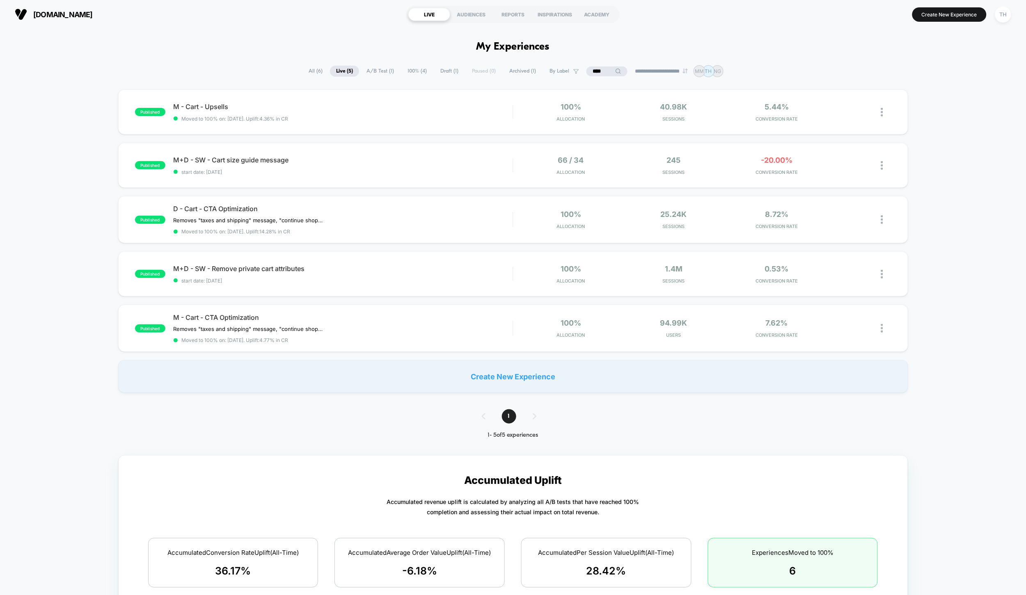
click at [439, 71] on span "Draft ( 1 )" at bounding box center [449, 71] width 30 height 11
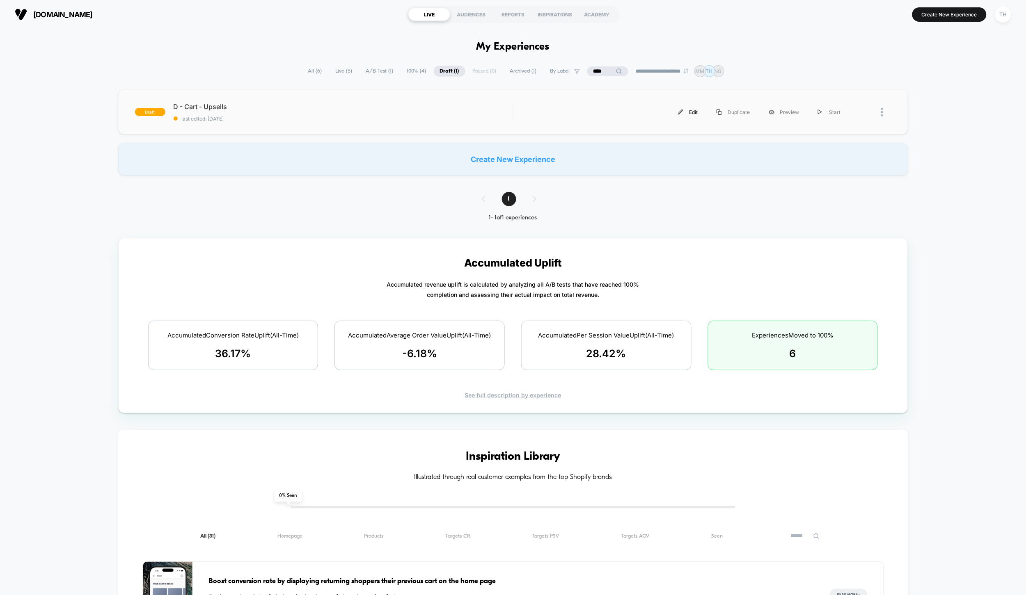
click at [685, 112] on div "Edit" at bounding box center [687, 112] width 39 height 18
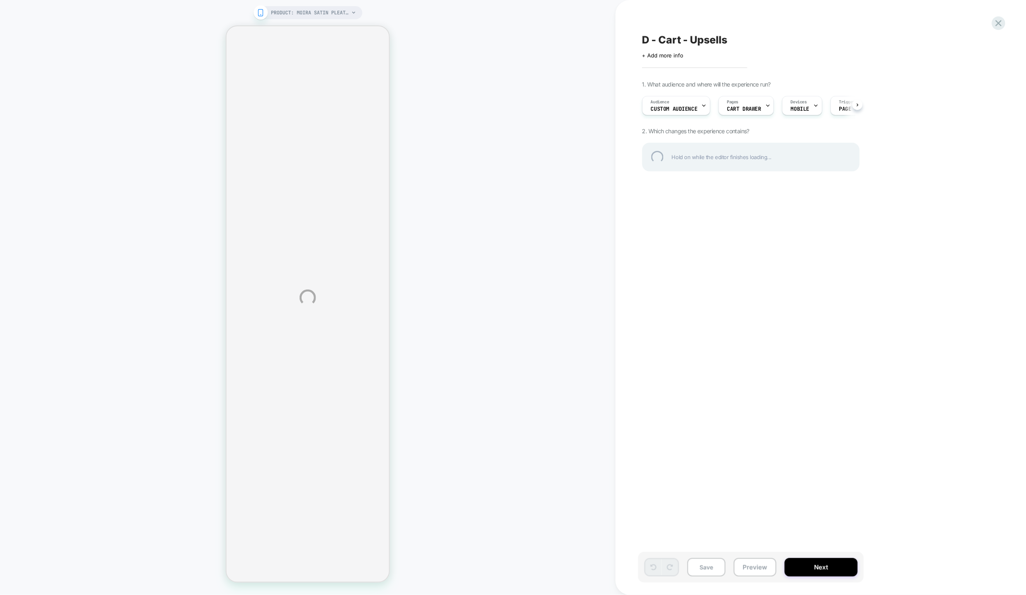
click at [801, 109] on div "PRODUCT: Moira Satin Pleated Maxi Dress [light canary] PRODUCT: Moira Satin Ple…" at bounding box center [513, 297] width 1026 height 595
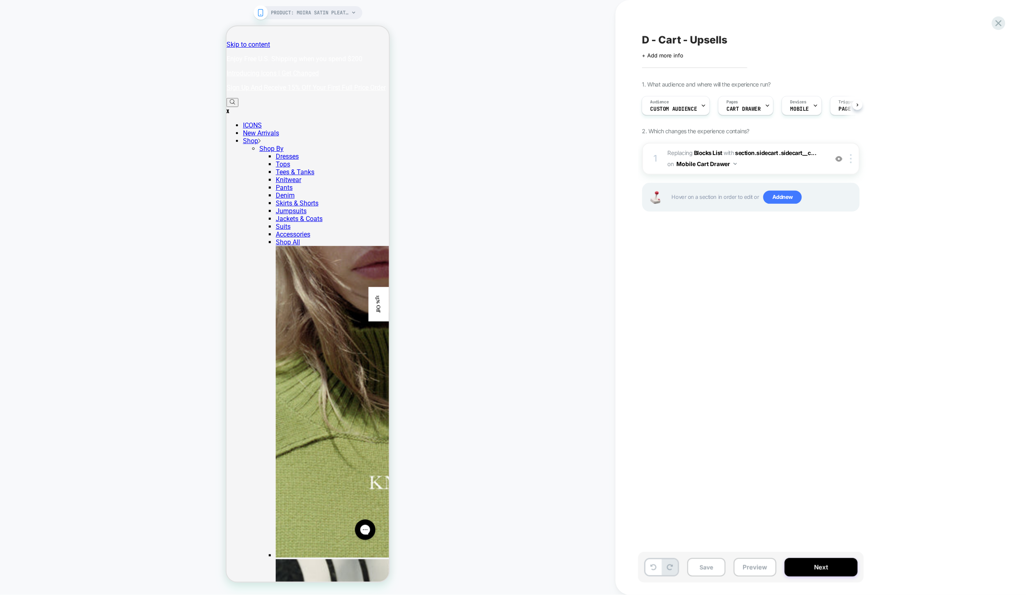
scroll to position [0, 2]
click at [807, 112] on div "Devices MOBILE" at bounding box center [799, 105] width 35 height 18
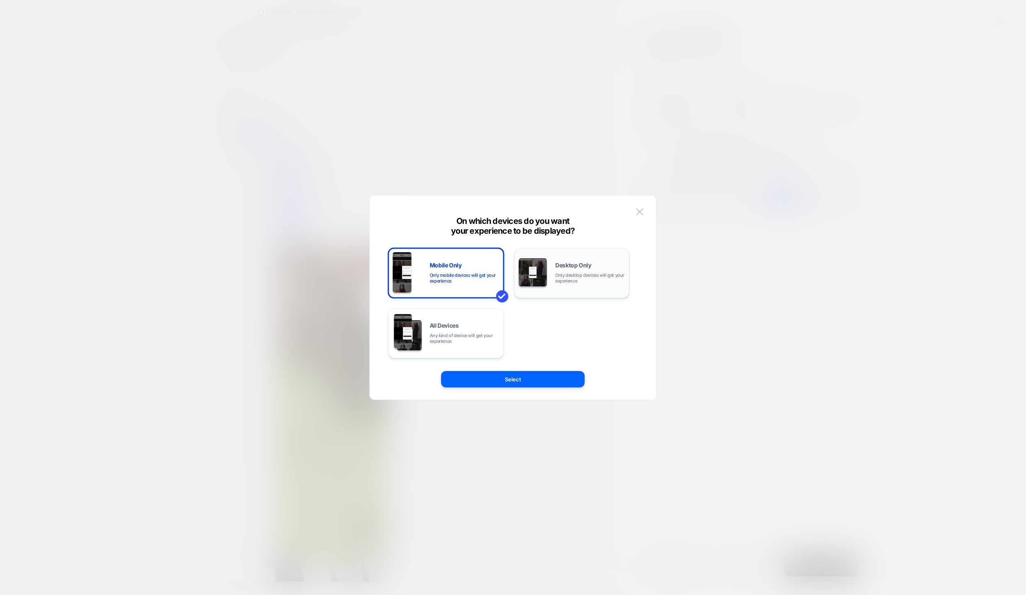
click at [548, 281] on div "Desktop Only Only desktop devices will get your experience" at bounding box center [571, 273] width 107 height 42
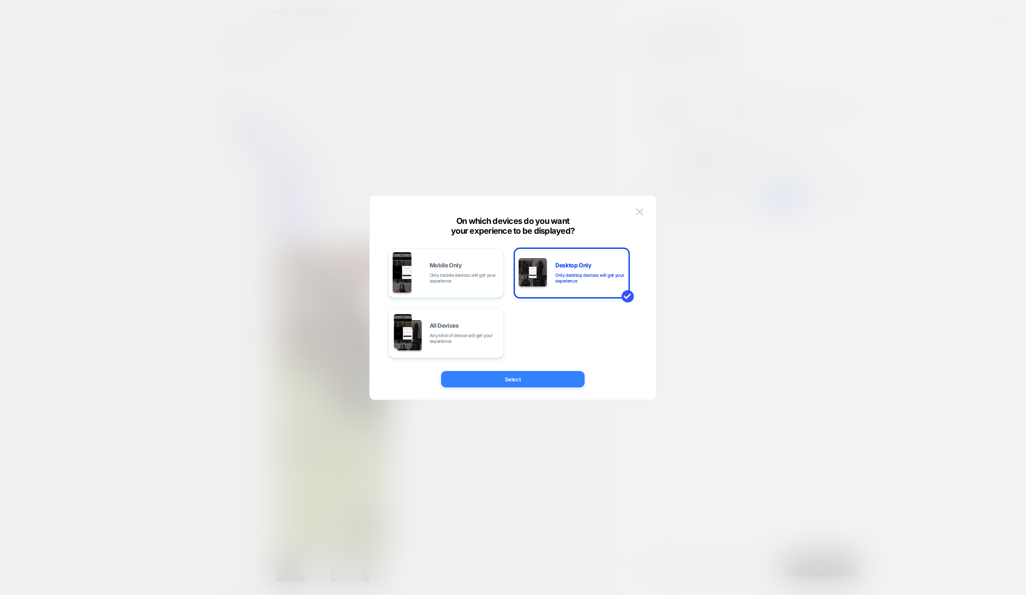
click at [550, 376] on button "Select" at bounding box center [513, 379] width 144 height 16
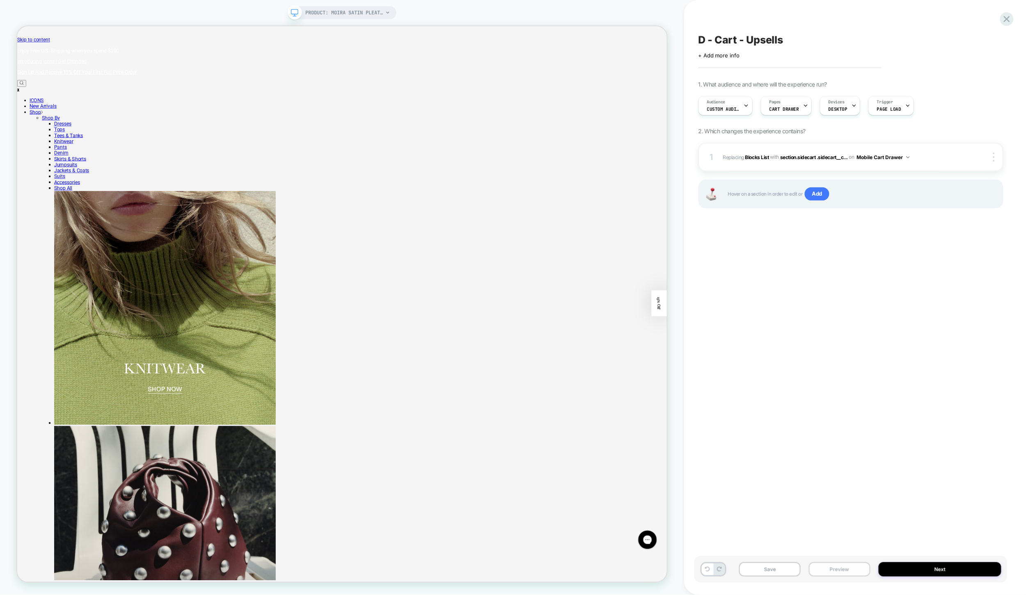
click at [816, 570] on button "Preview" at bounding box center [840, 569] width 62 height 14
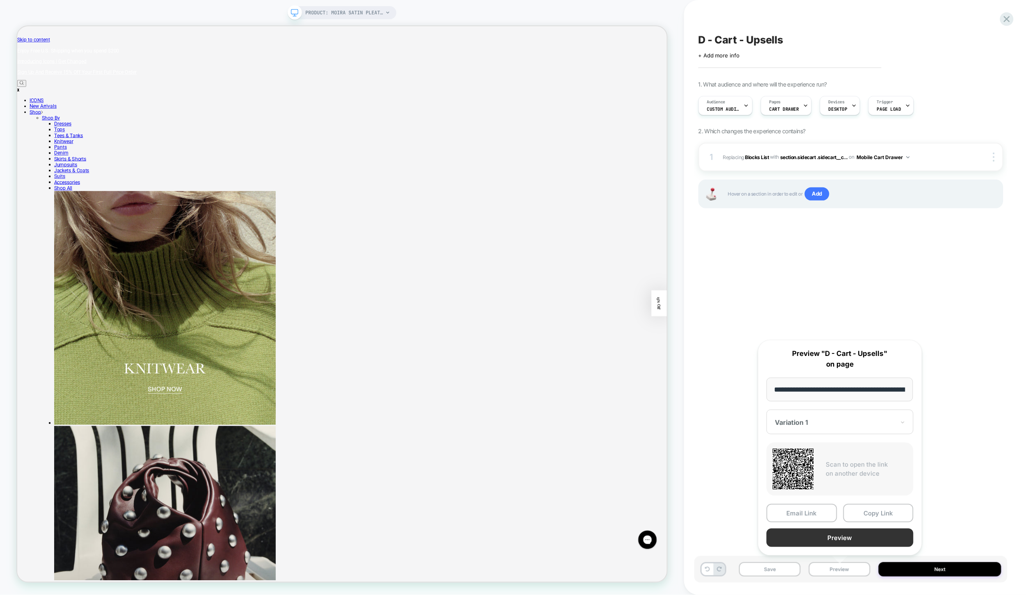
click at [816, 541] on button "Preview" at bounding box center [839, 538] width 147 height 18
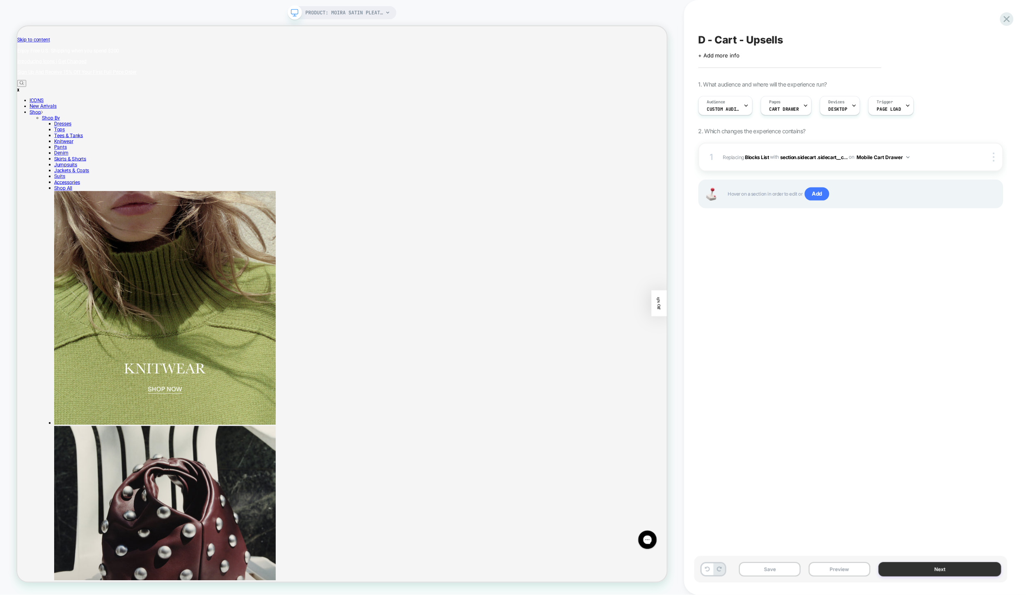
click at [816, 572] on button "Next" at bounding box center [939, 569] width 123 height 14
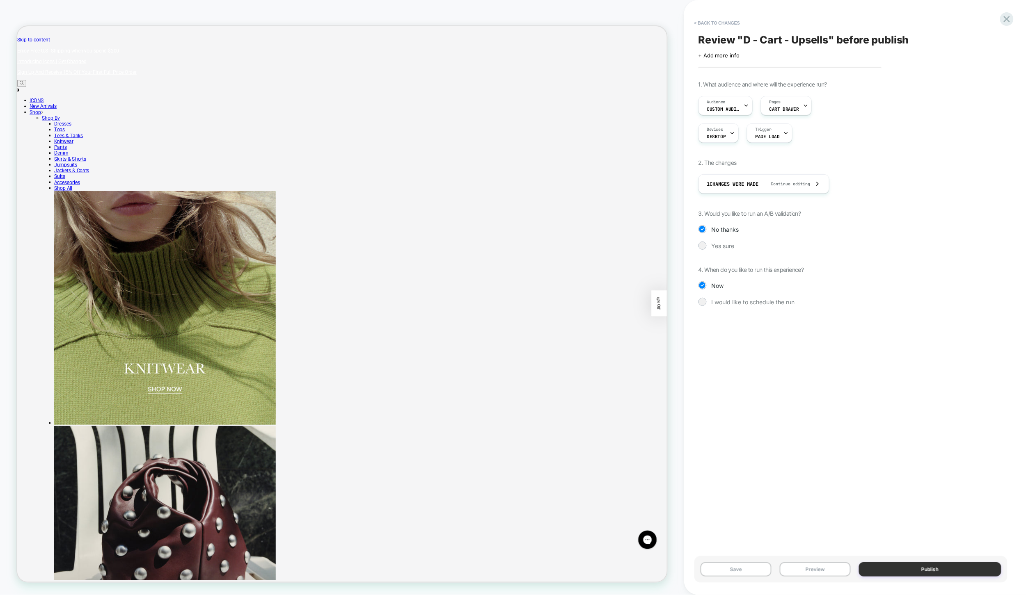
click at [816, 572] on button "Publish" at bounding box center [930, 569] width 142 height 14
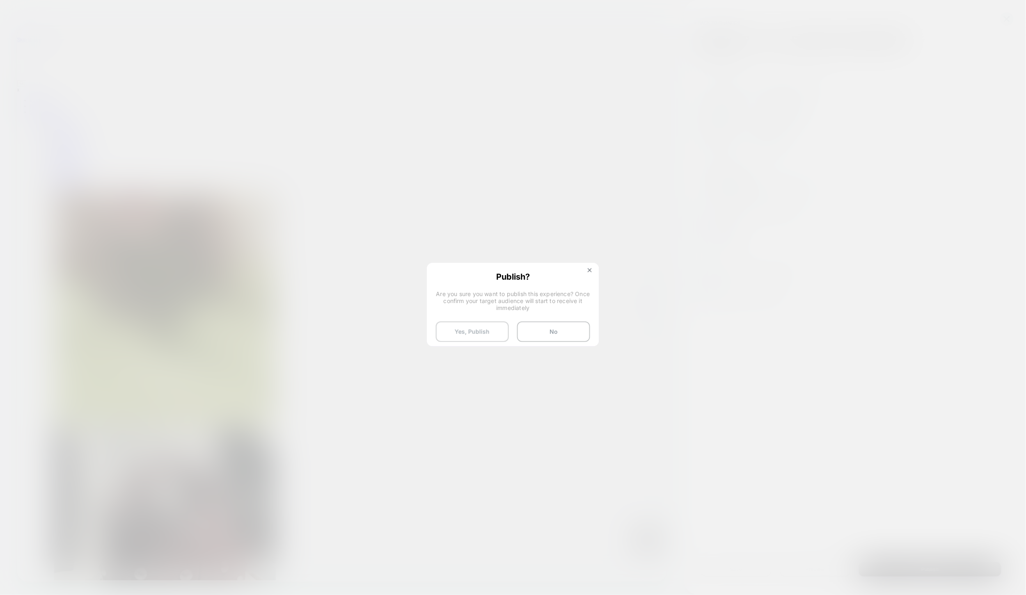
click at [491, 327] on button "Yes, Publish" at bounding box center [472, 332] width 73 height 21
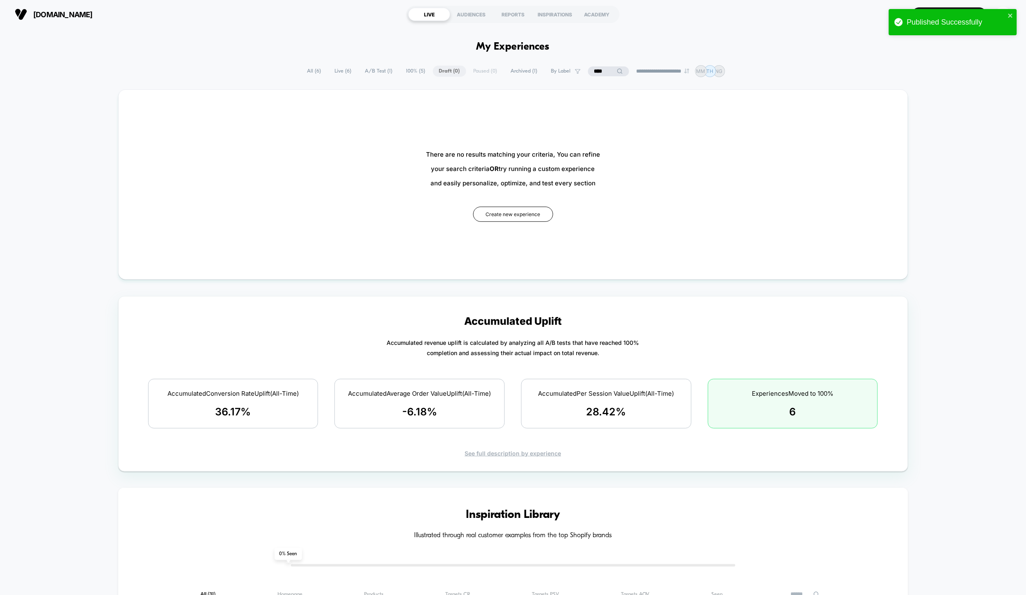
click at [308, 69] on span "All ( 6 )" at bounding box center [314, 71] width 26 height 11
